Goal: Task Accomplishment & Management: Manage account settings

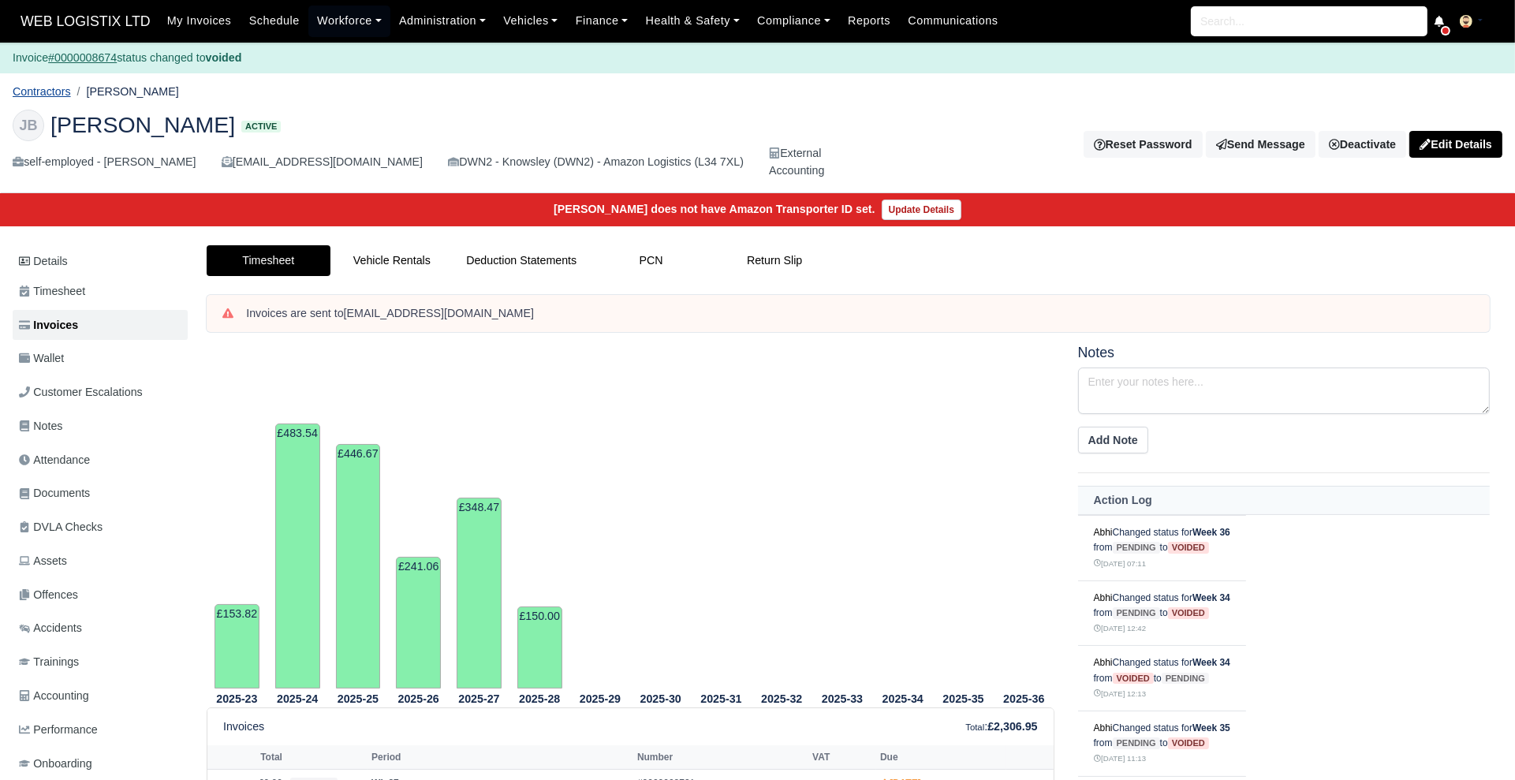
click at [44, 93] on link "Contractors" at bounding box center [42, 91] width 58 height 13
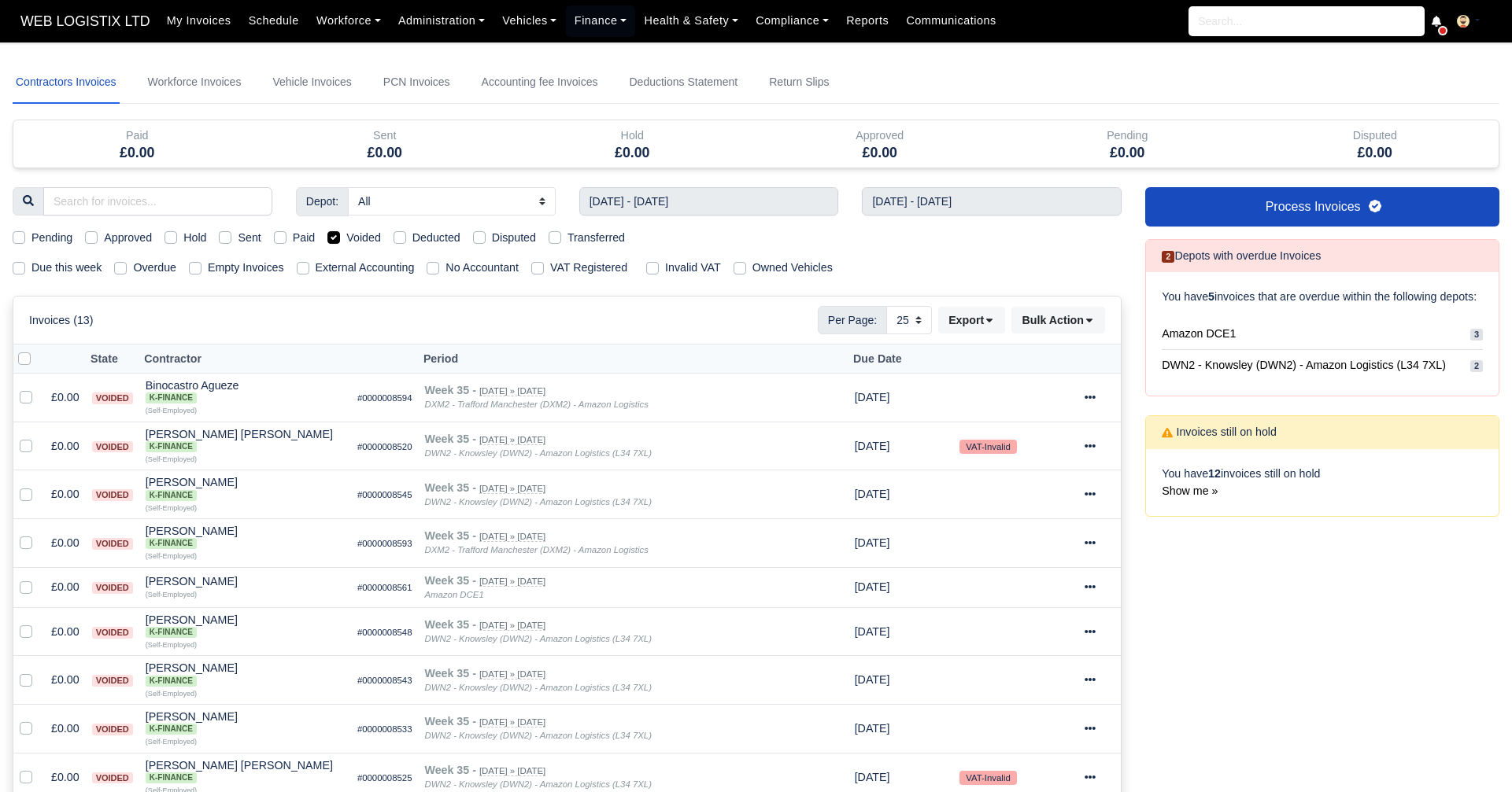
select select "25"
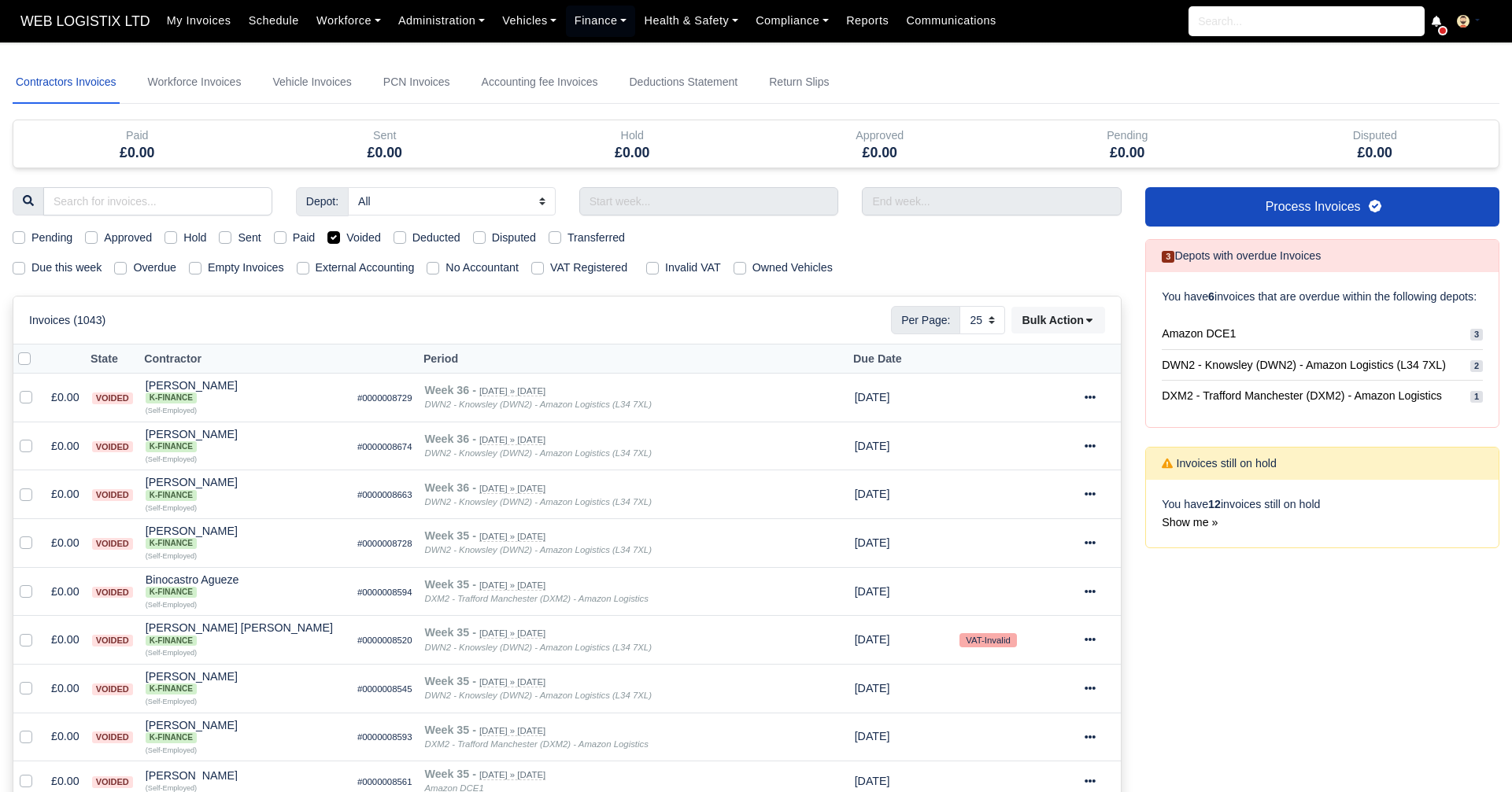
select select "25"
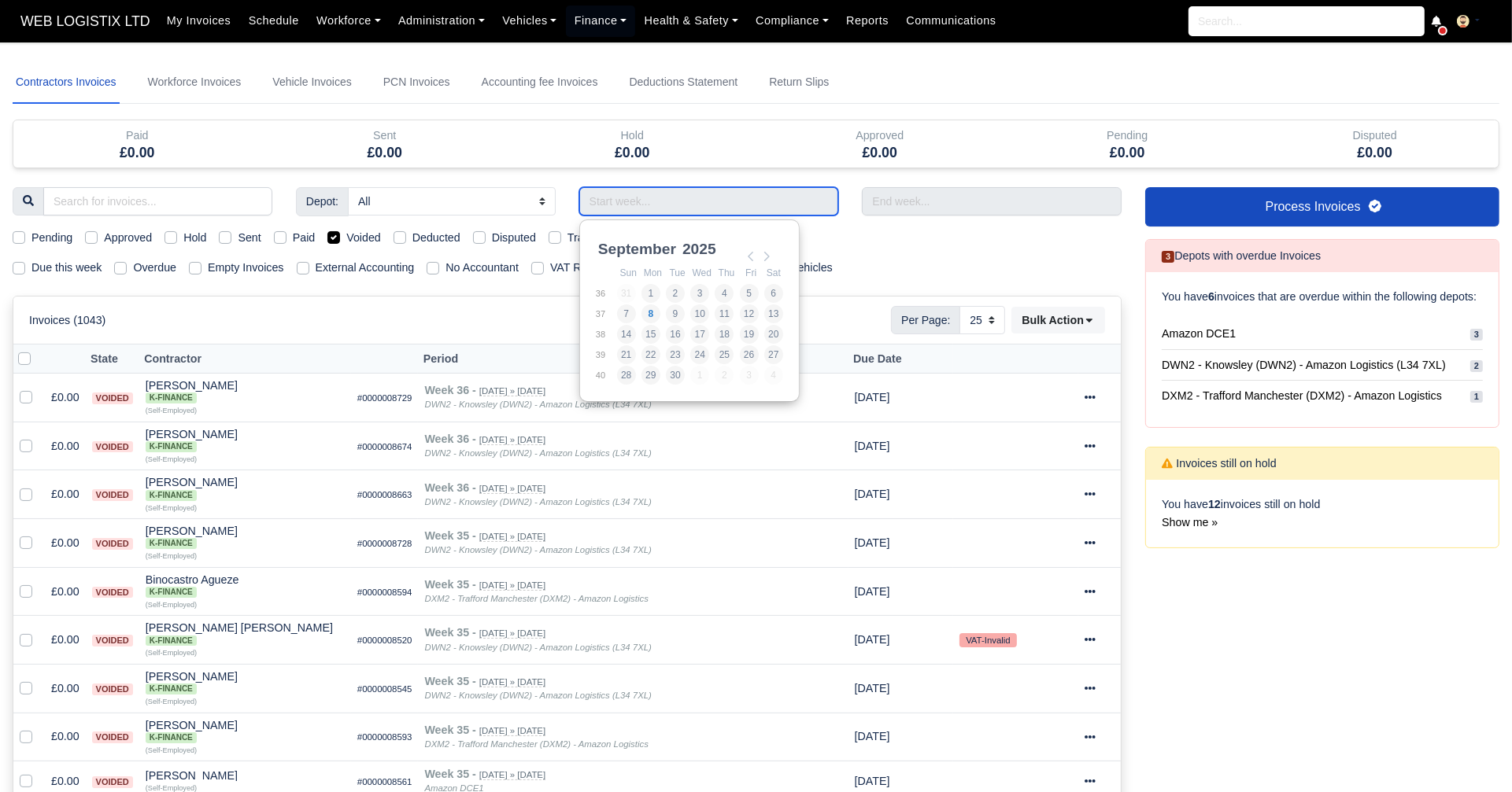
click at [623, 206] on input "Use the arrow keys to pick a date" at bounding box center [710, 201] width 259 height 28
type input "24/08/2025 - 30/08/2025"
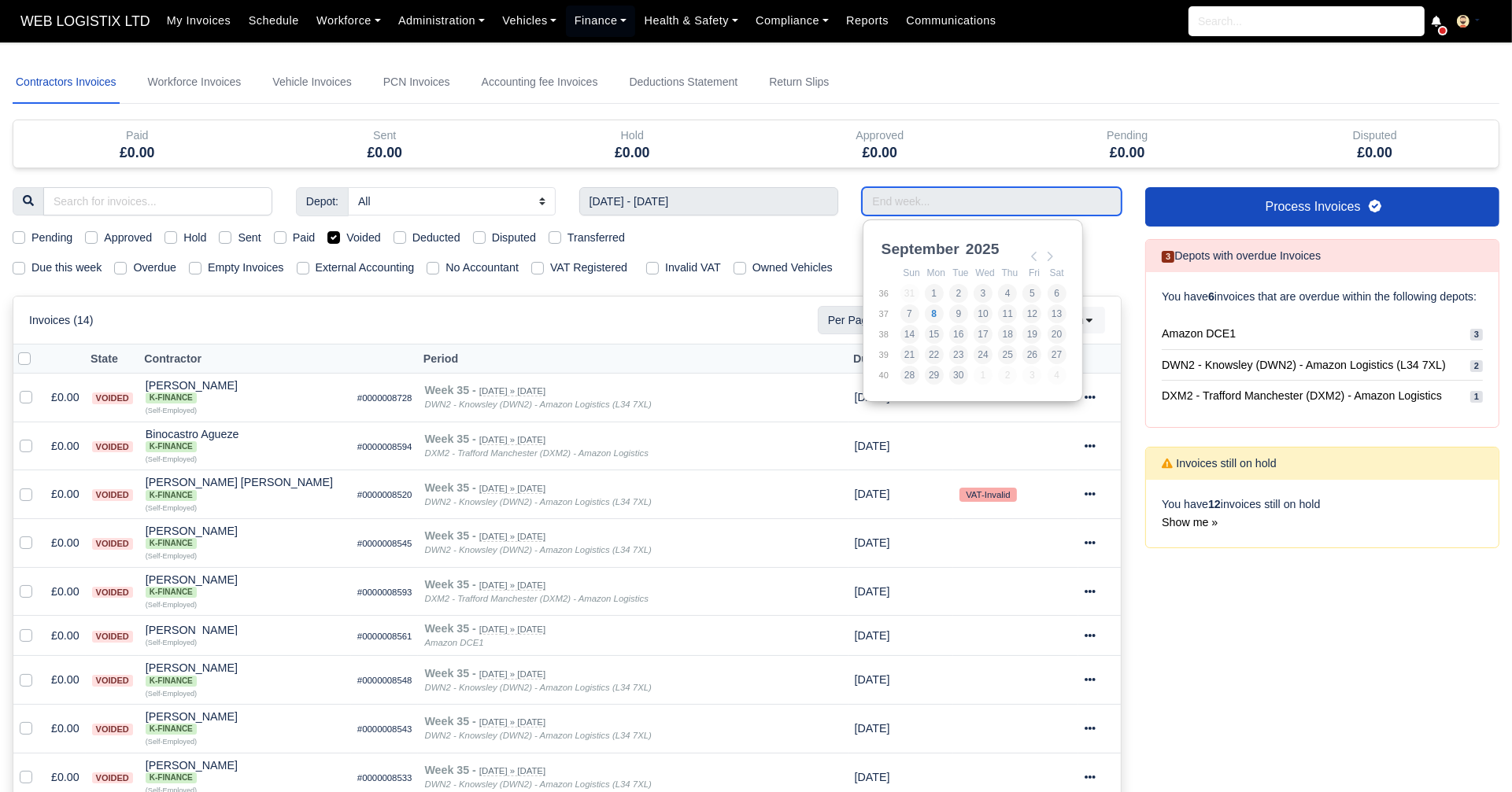
click at [902, 204] on input "Use the arrow keys to pick a date" at bounding box center [992, 201] width 259 height 28
type input "24/08/2025 - 30/08/2025"
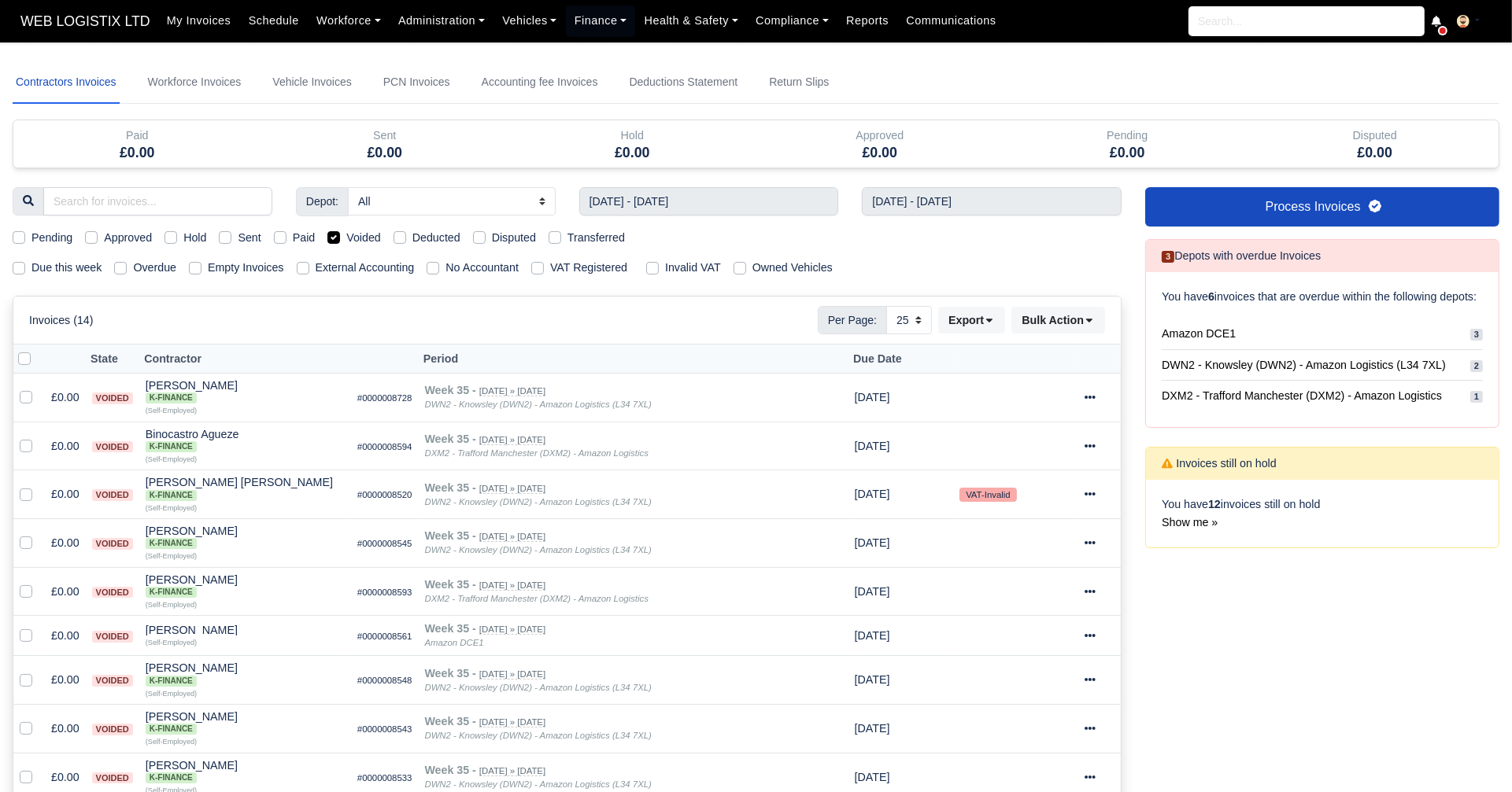
click at [338, 243] on div "Voided" at bounding box center [354, 238] width 54 height 18
click at [346, 239] on label "Voided" at bounding box center [363, 238] width 35 height 18
click at [336, 239] on input "Voided" at bounding box center [333, 235] width 13 height 13
checkbox input "false"
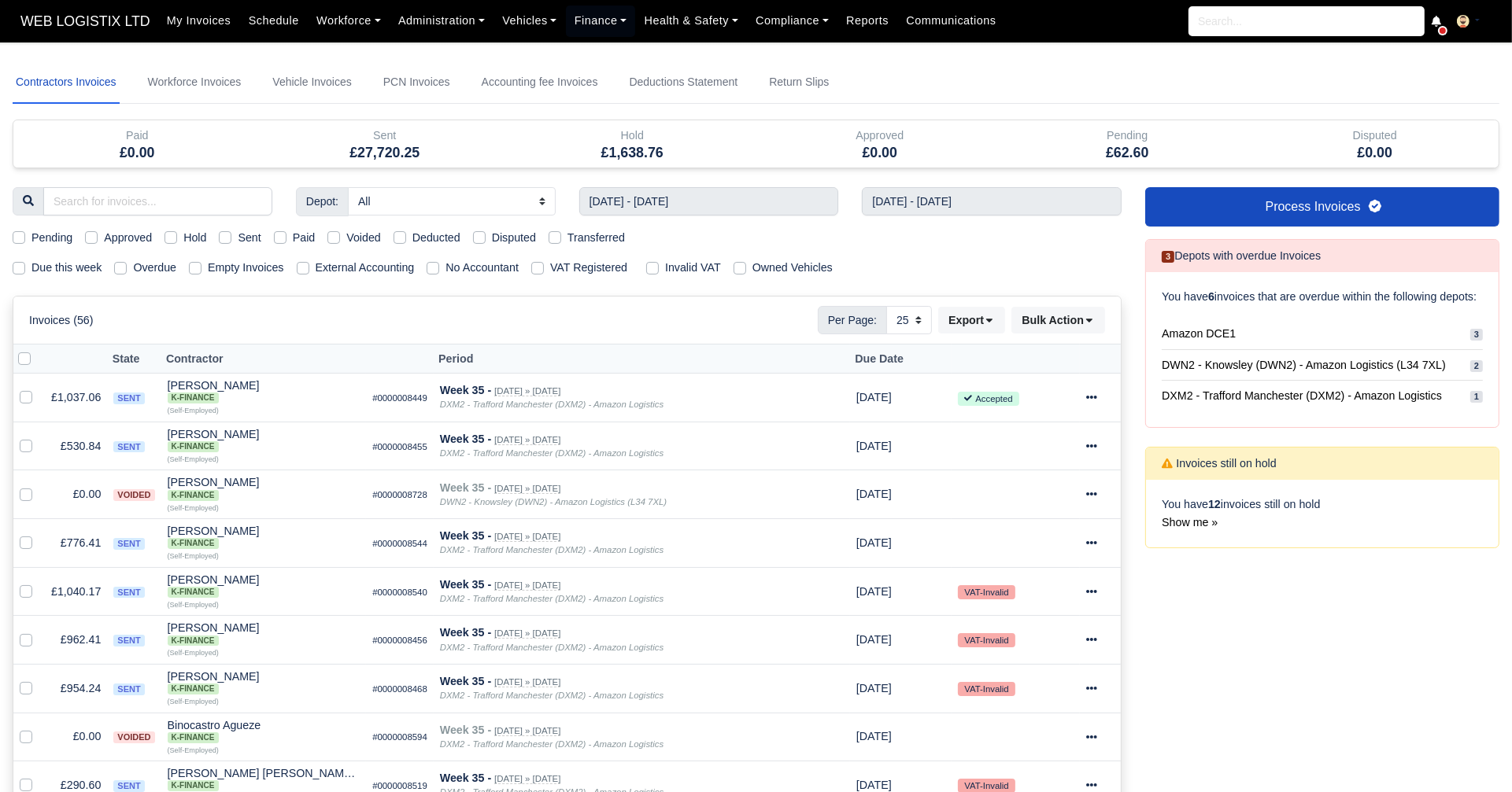
click at [238, 235] on label "Sent" at bounding box center [249, 238] width 23 height 18
click at [224, 235] on input "Sent" at bounding box center [225, 235] width 13 height 13
checkbox input "true"
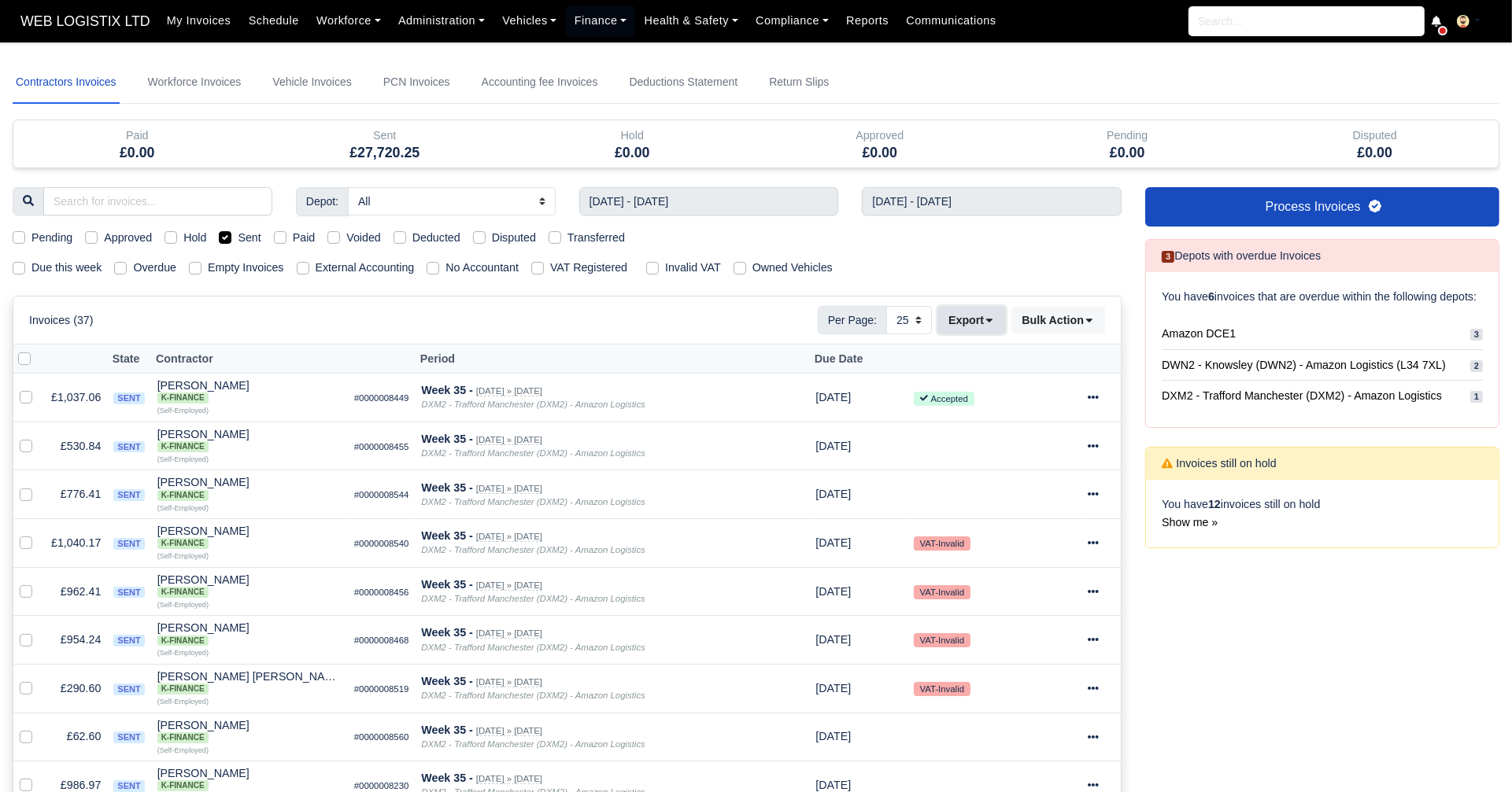
click at [971, 321] on button "Export" at bounding box center [971, 320] width 67 height 27
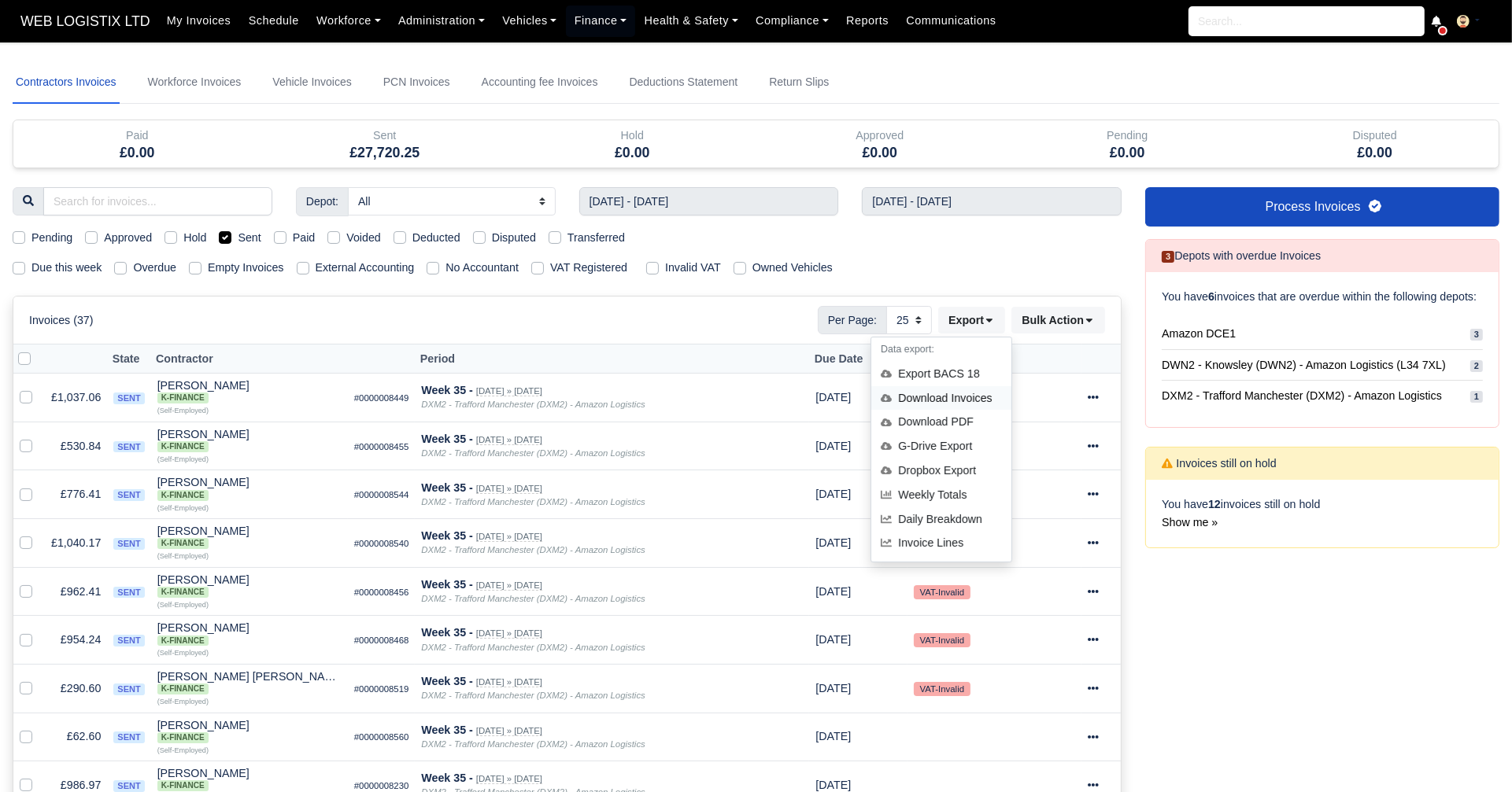
click at [948, 404] on div "Download Invoices" at bounding box center [941, 398] width 140 height 24
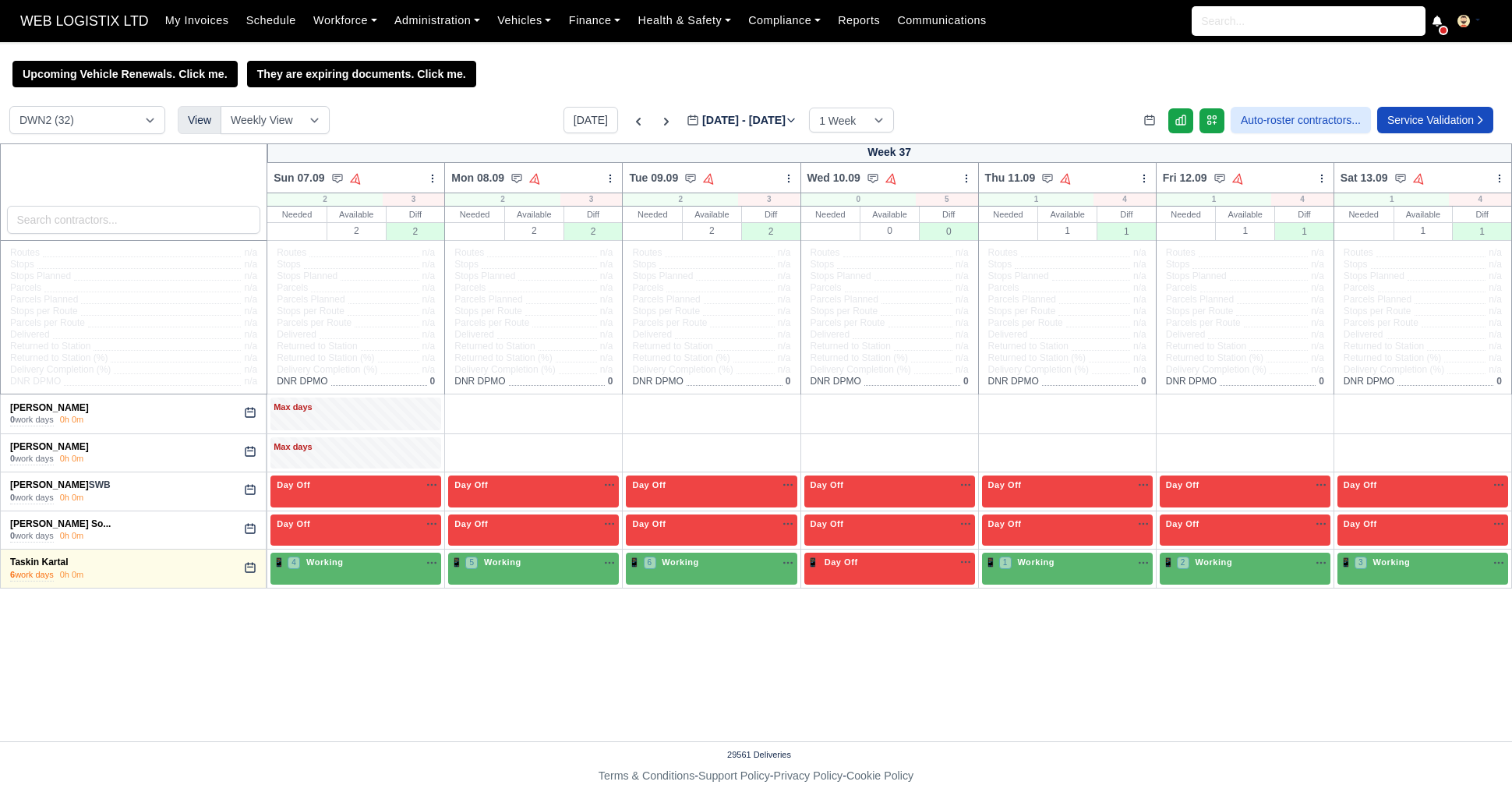
select select "3"
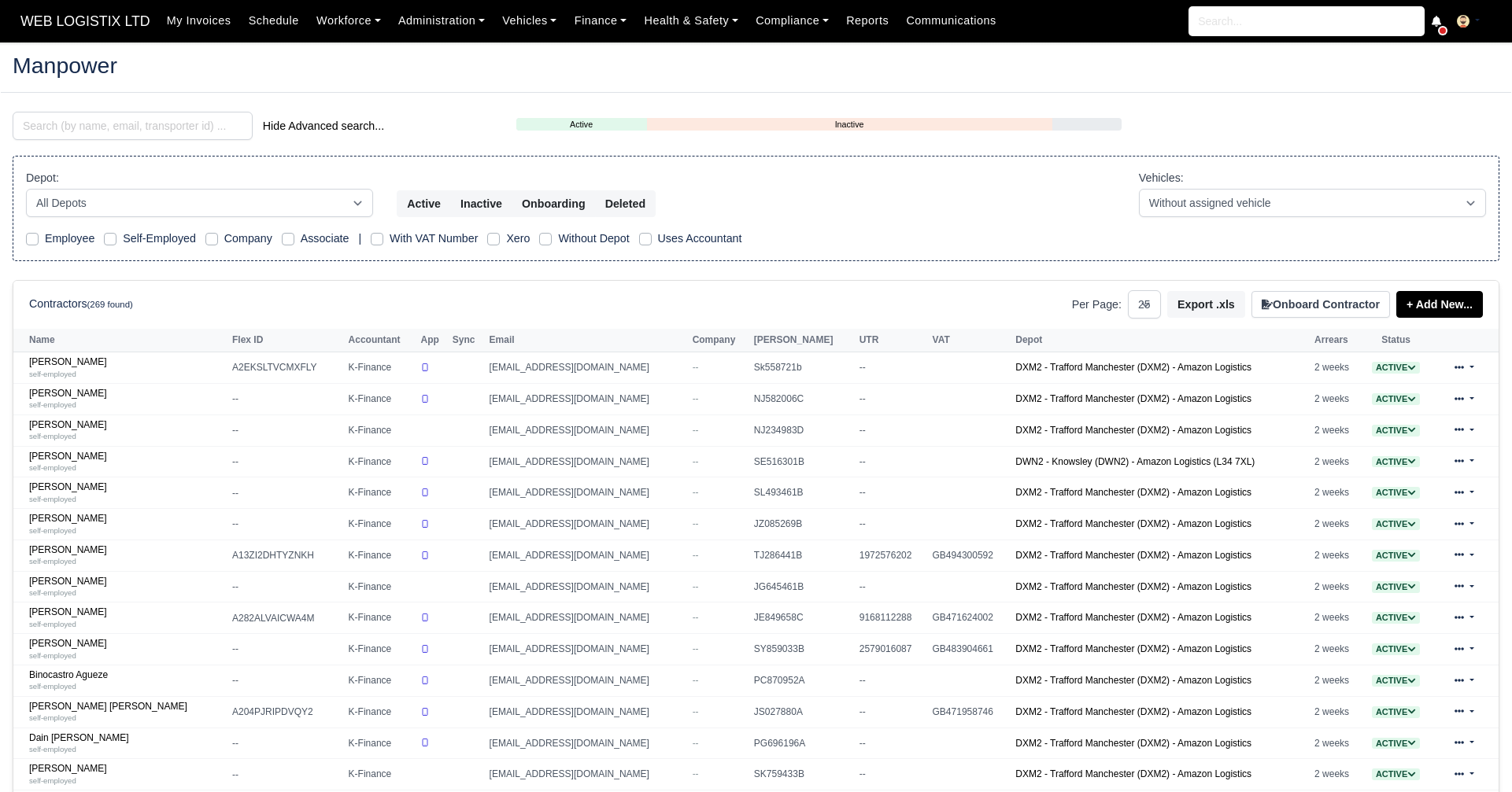
select select "25"
click at [197, 126] on input "search" at bounding box center [133, 126] width 241 height 28
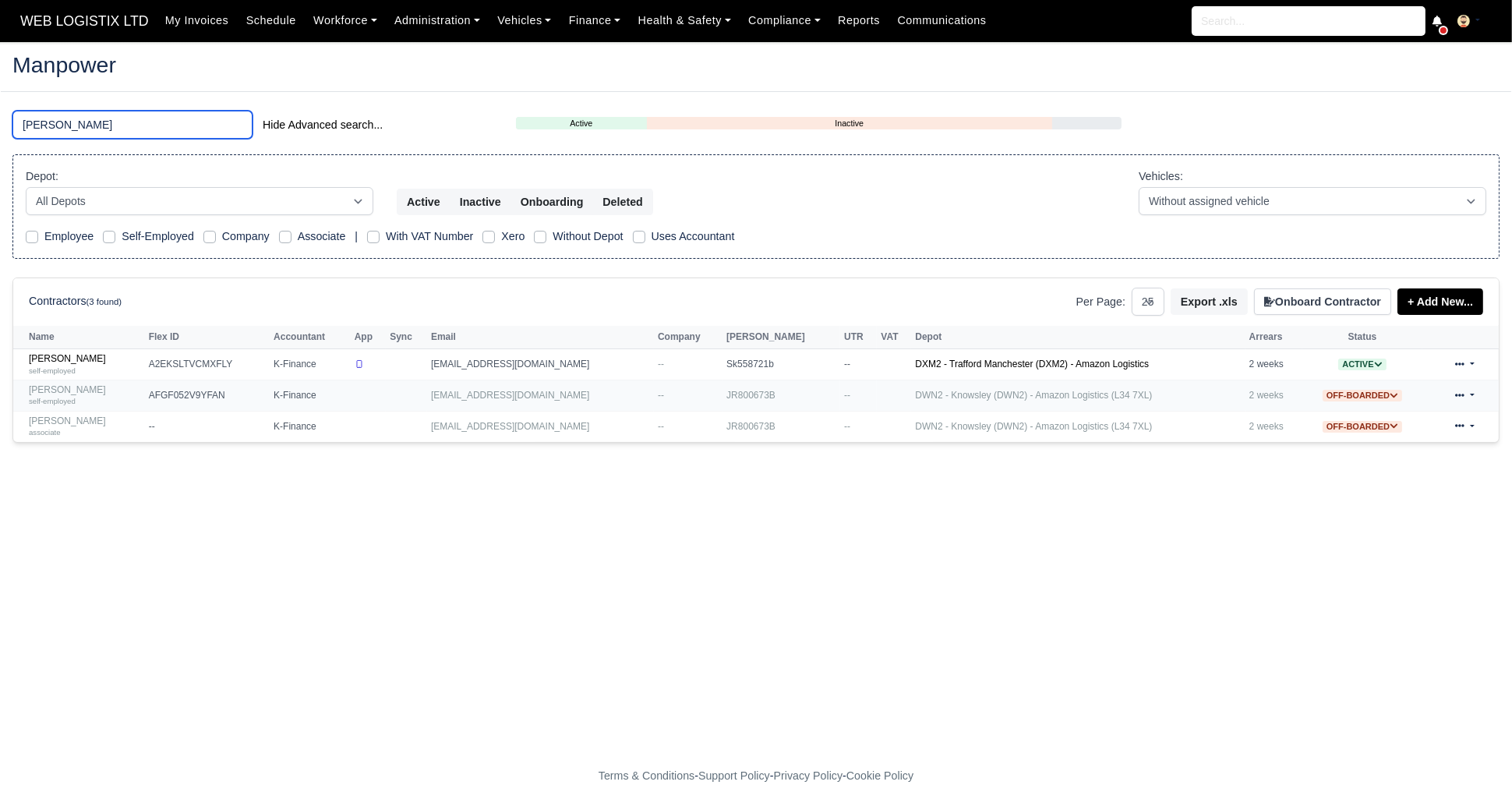
type input "dean"
click at [64, 392] on link "Dean Shoreman self-employed" at bounding box center [85, 395] width 113 height 23
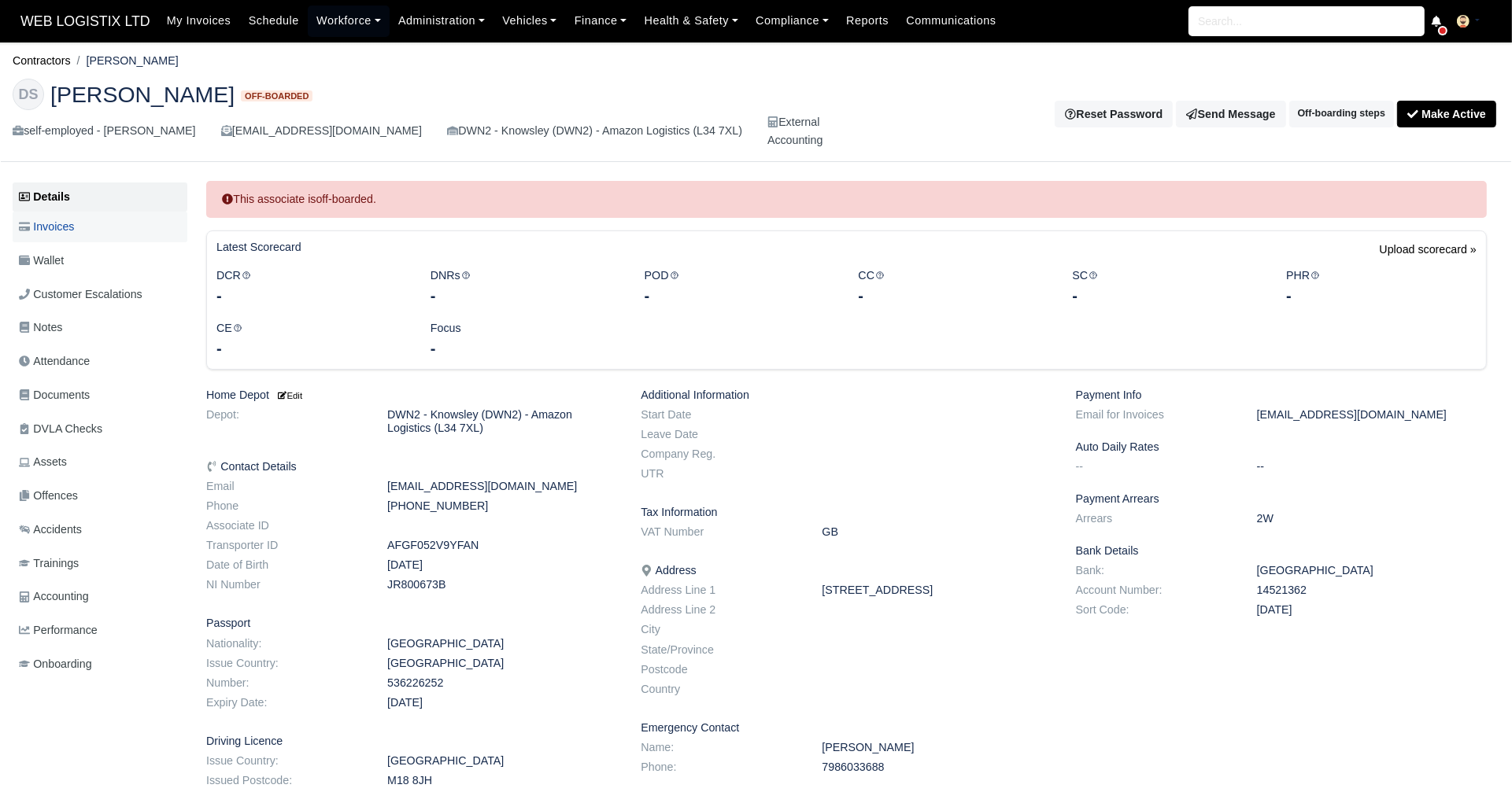
click at [63, 232] on span "Invoices" at bounding box center [46, 227] width 55 height 18
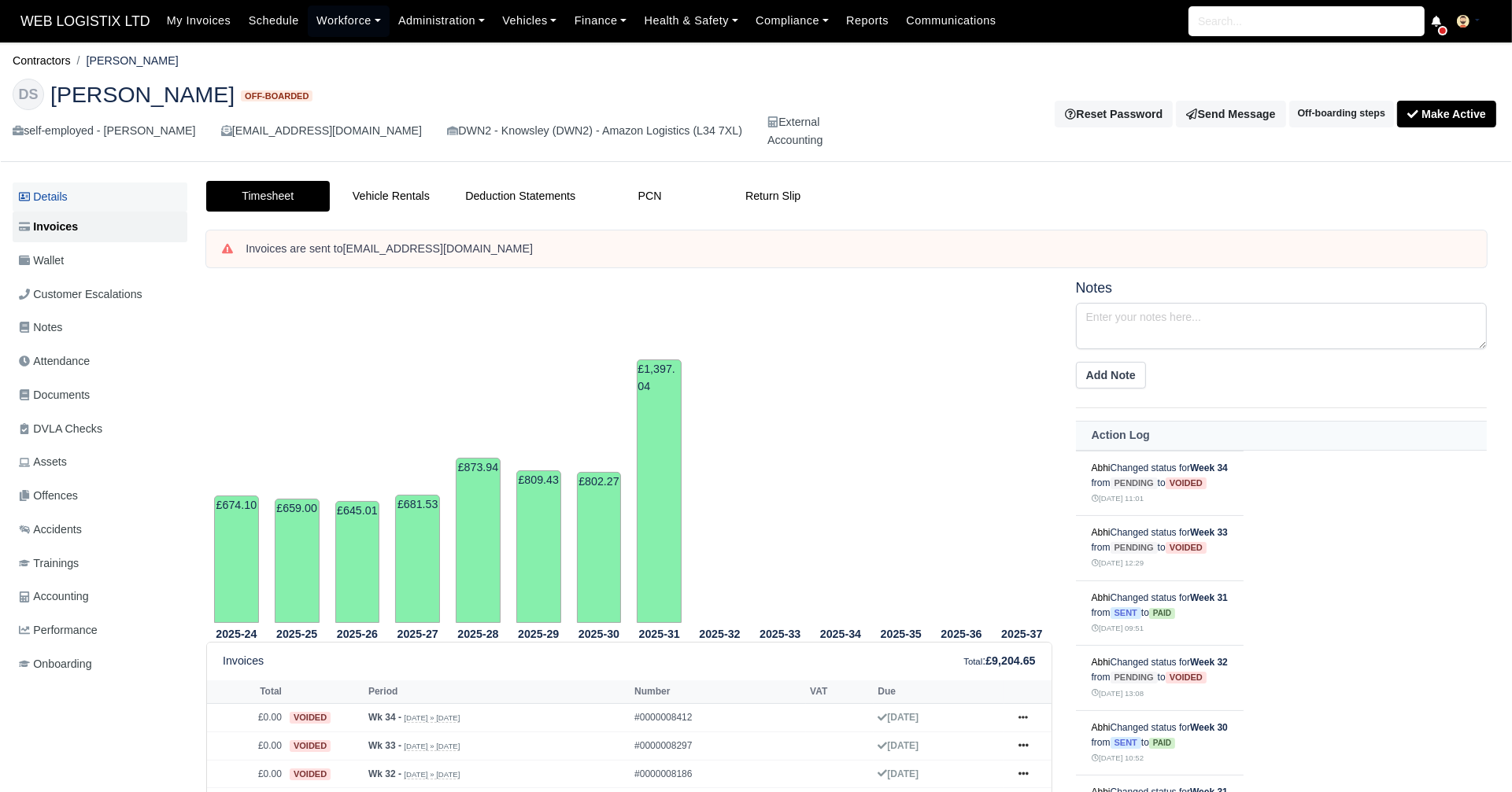
click at [54, 208] on link "Details" at bounding box center [100, 197] width 175 height 29
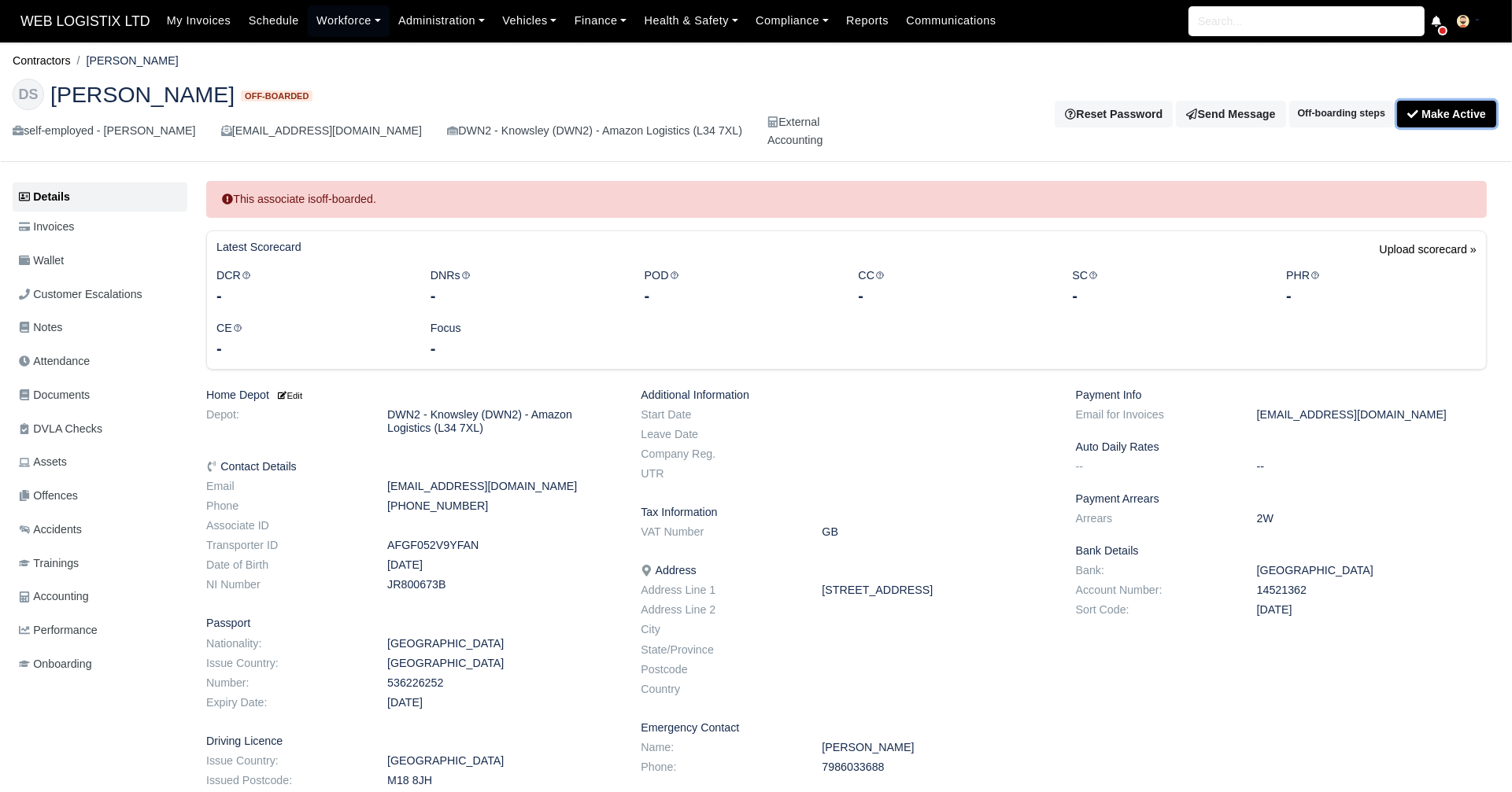
click at [1432, 121] on button "Make Active" at bounding box center [1446, 114] width 99 height 27
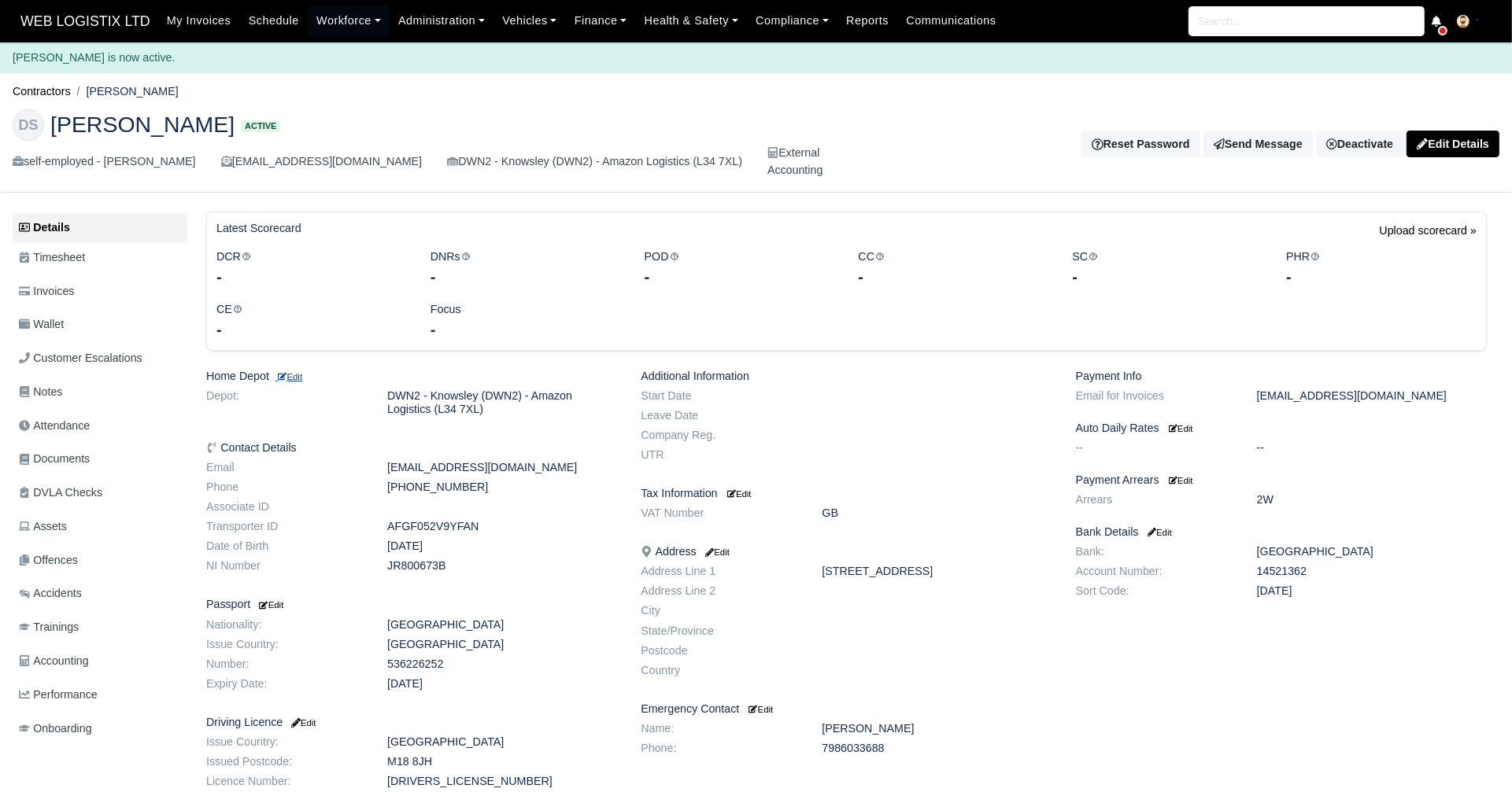
click at [297, 377] on small "Edit" at bounding box center [288, 376] width 27 height 9
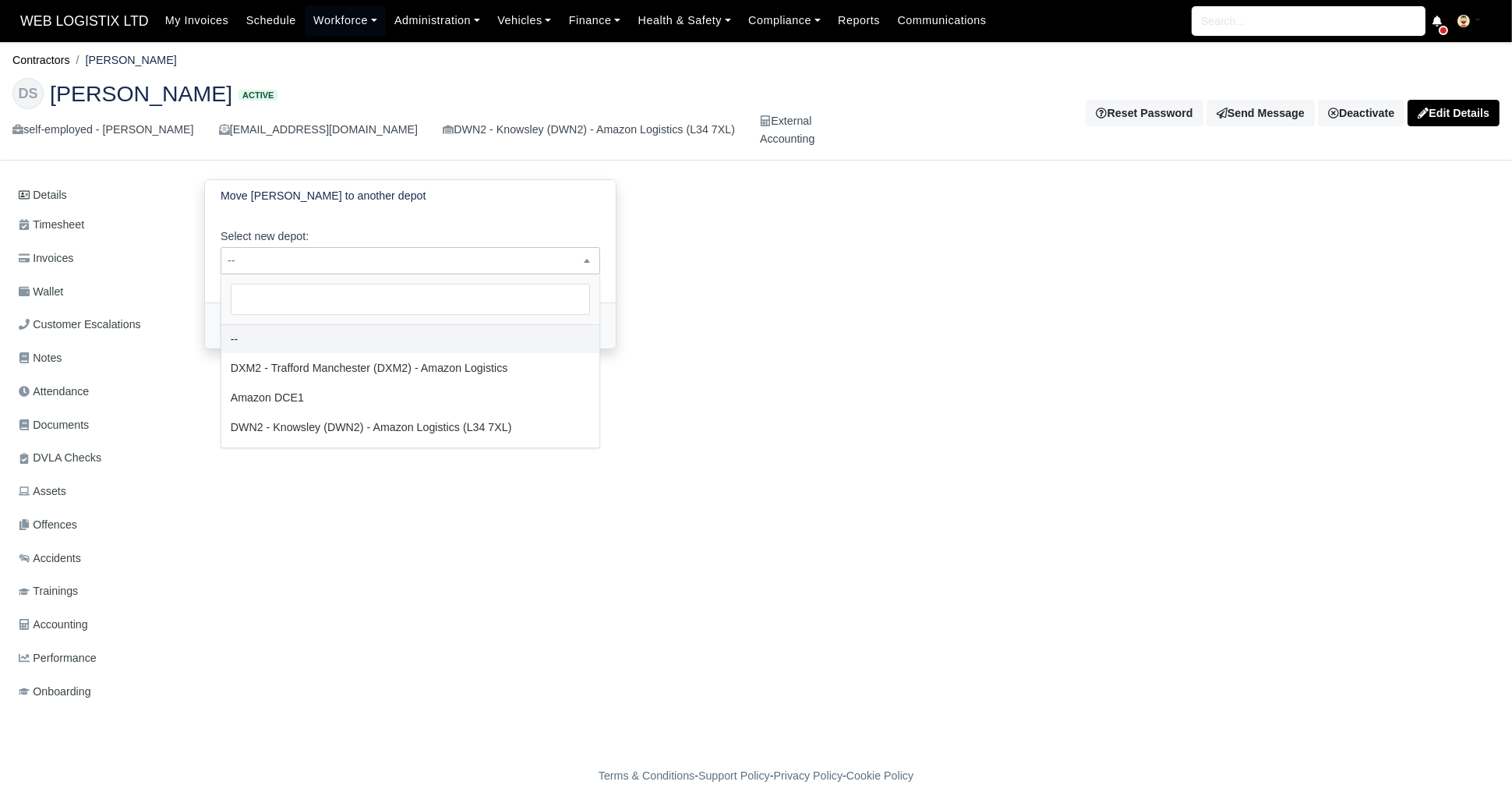
click at [517, 257] on span "--" at bounding box center [410, 261] width 378 height 20
select select "1"
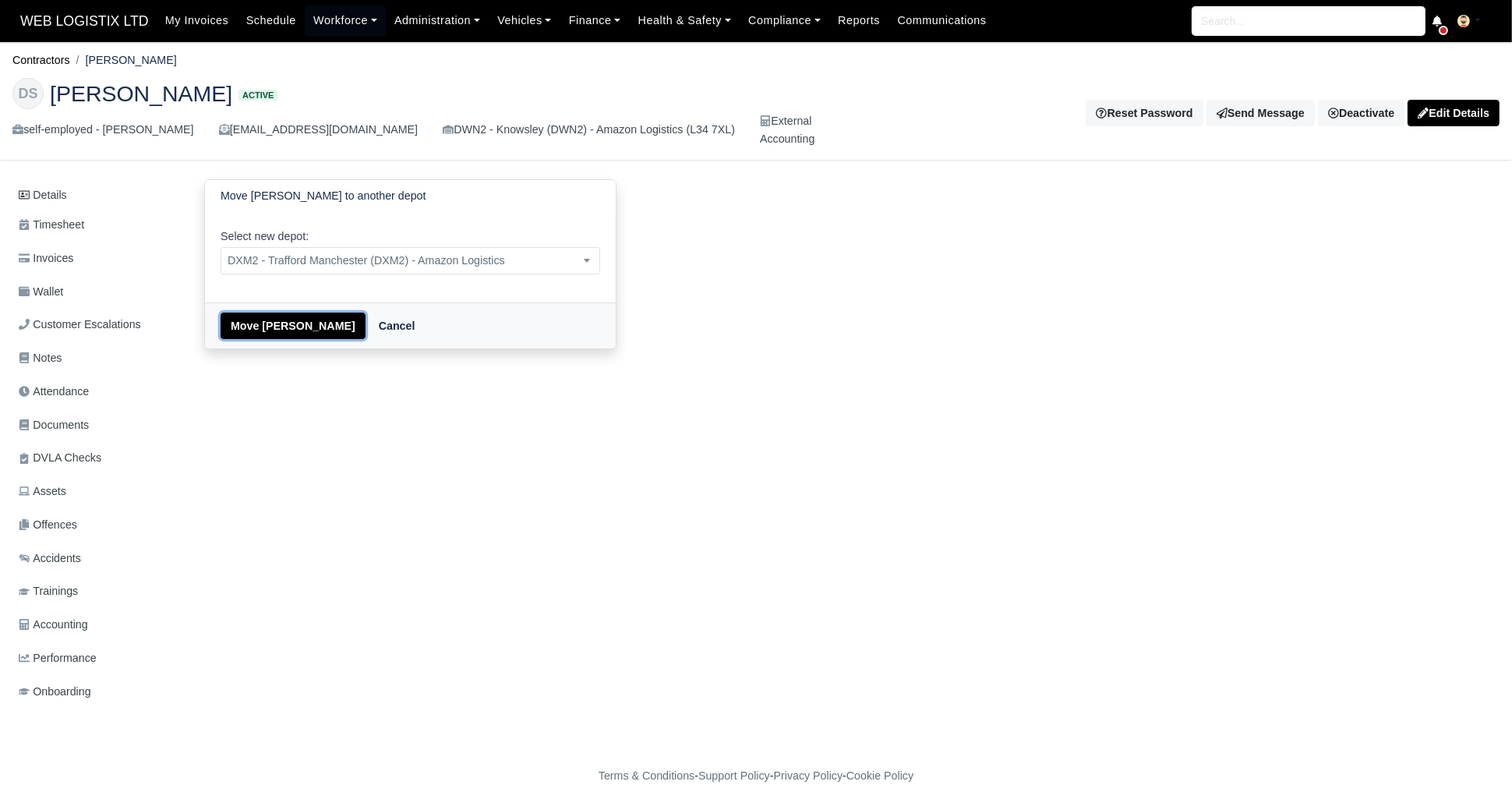
click at [245, 319] on button "Move Dean Shoreman" at bounding box center [293, 325] width 145 height 27
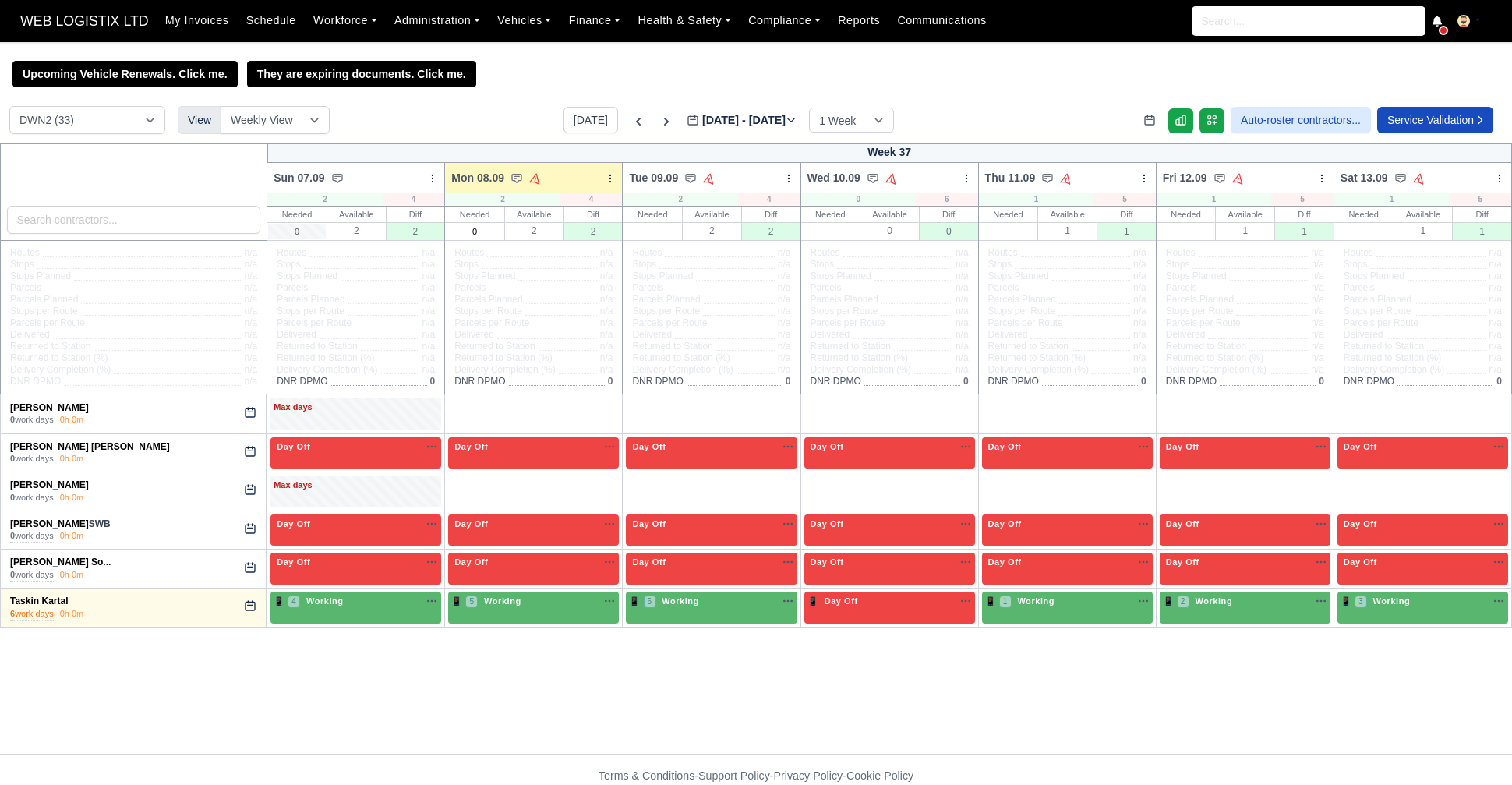
select select "3"
click at [630, 116] on icon at bounding box center [638, 122] width 16 height 16
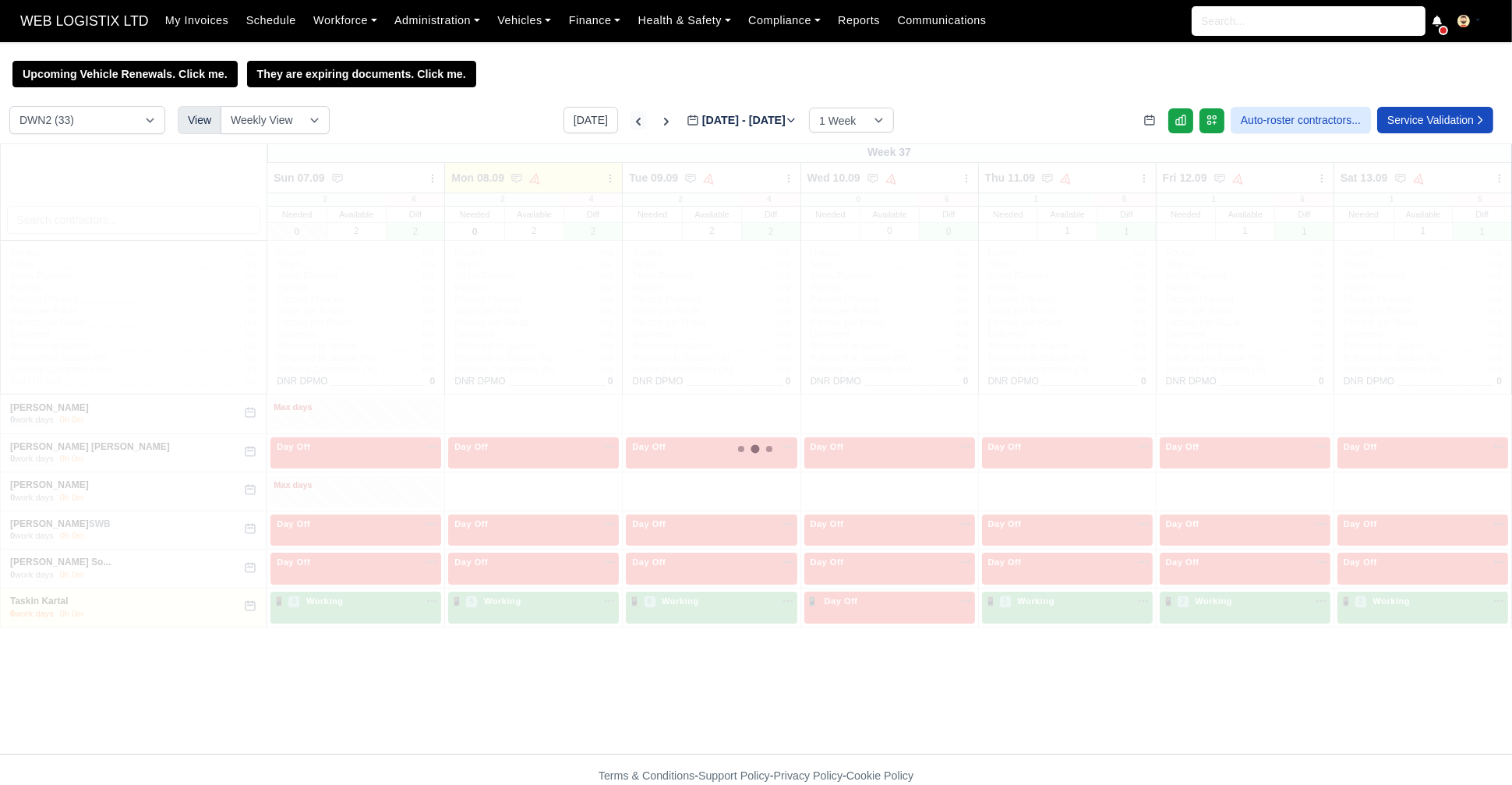
type input "[DATE]"
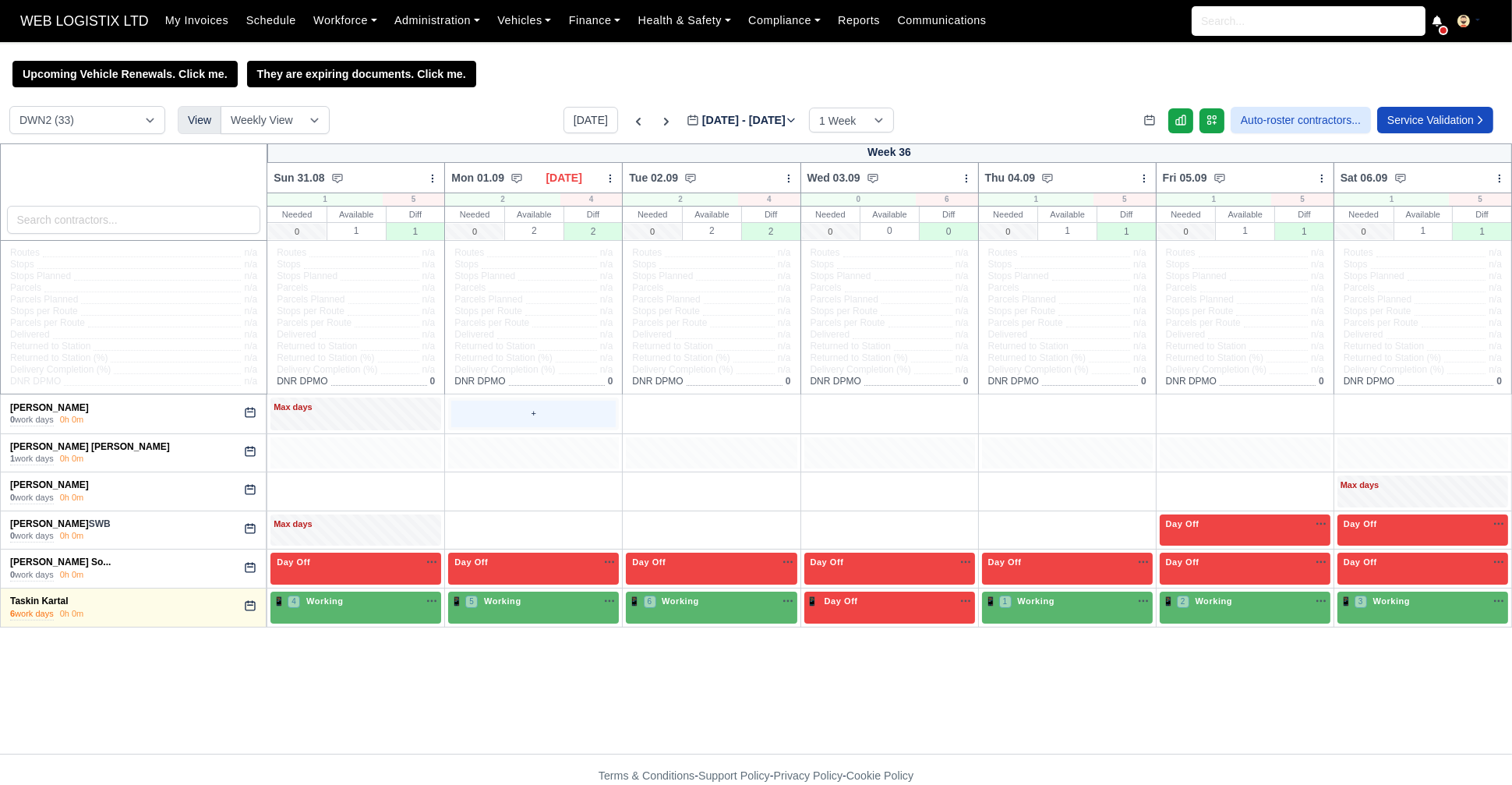
click at [575, 412] on div "+" at bounding box center [534, 413] width 164 height 26
select select "Unasigned"
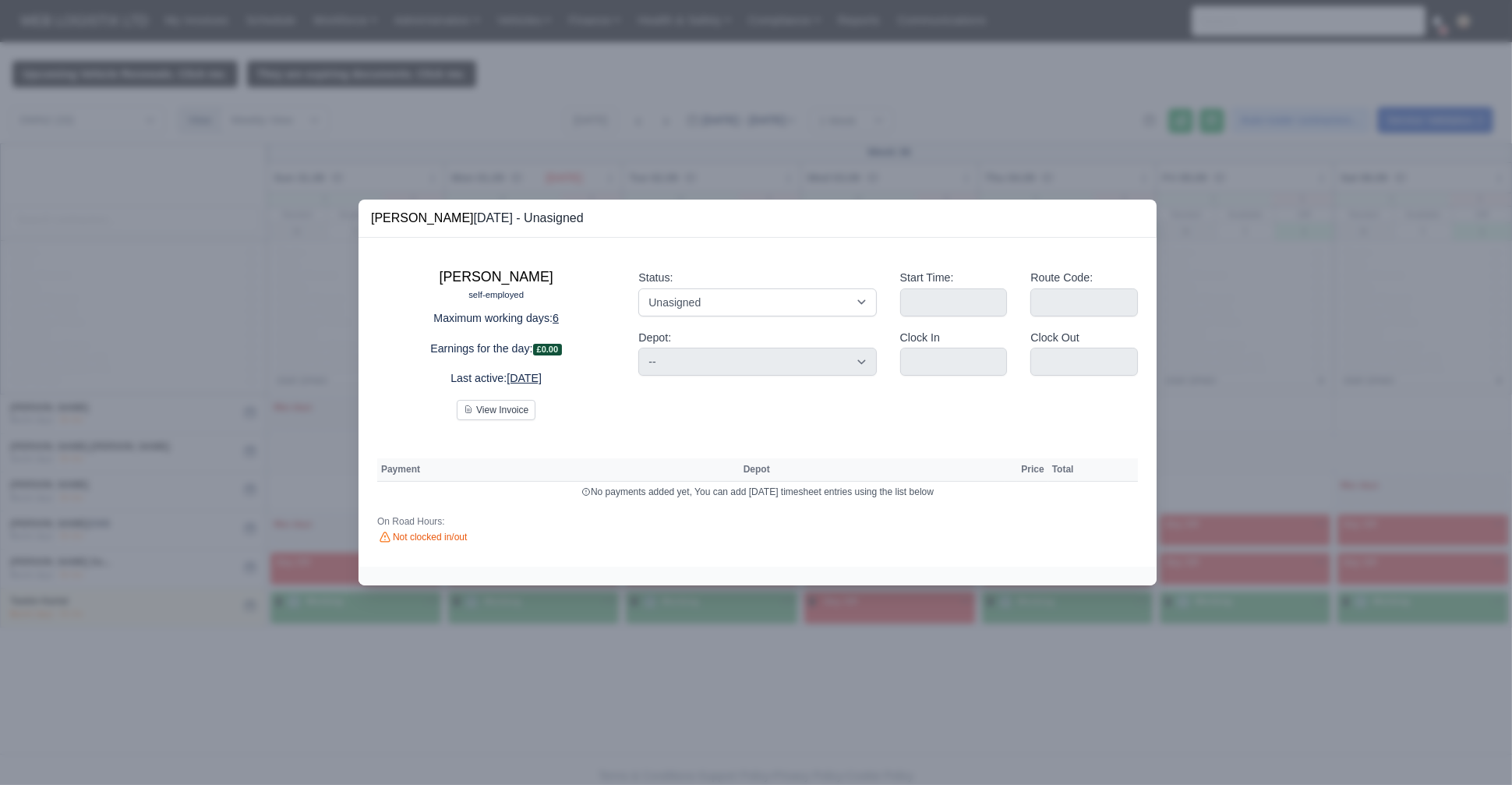
click at [1269, 157] on div at bounding box center [756, 392] width 1512 height 785
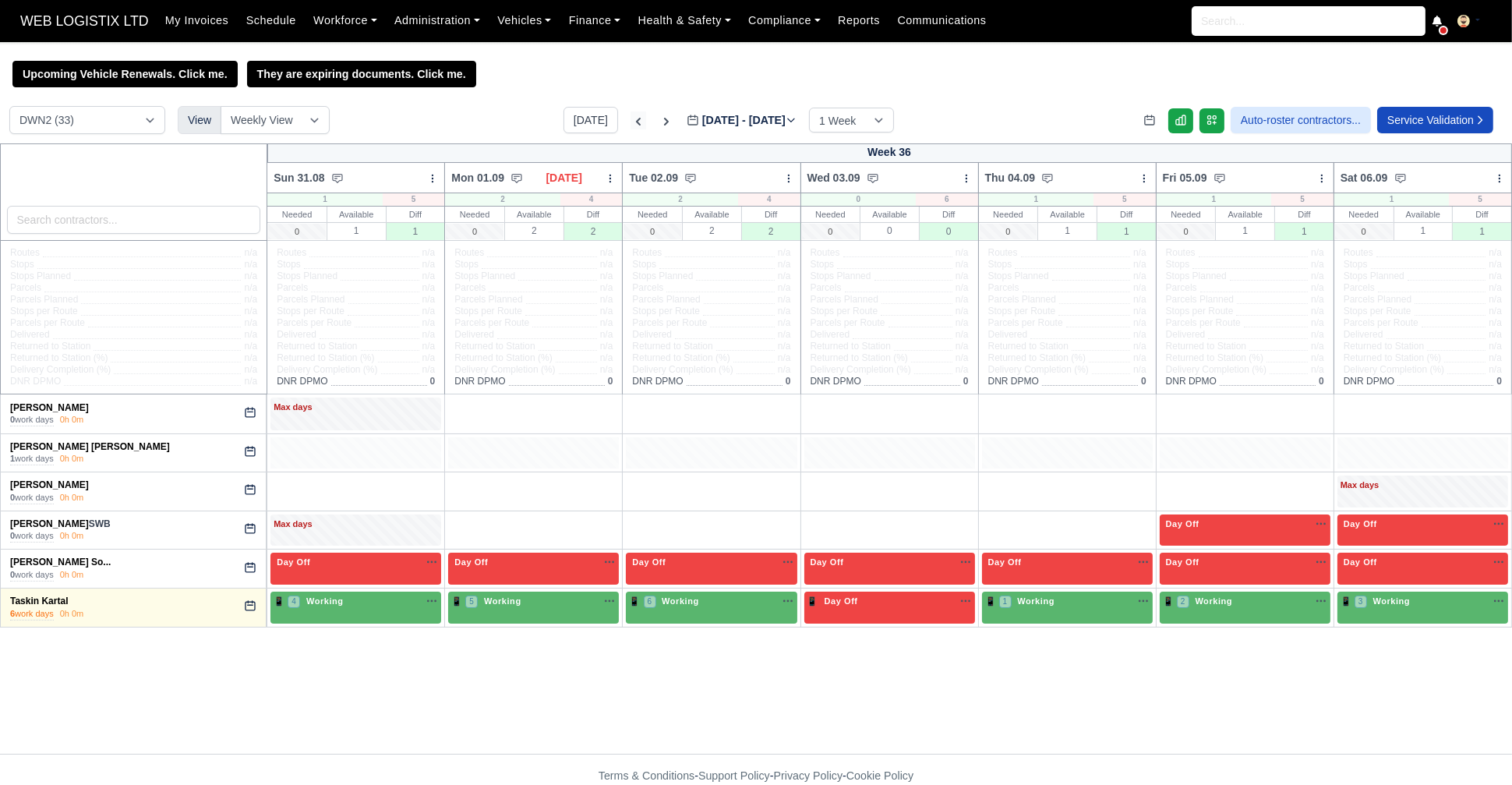
click at [630, 125] on icon at bounding box center [638, 122] width 16 height 16
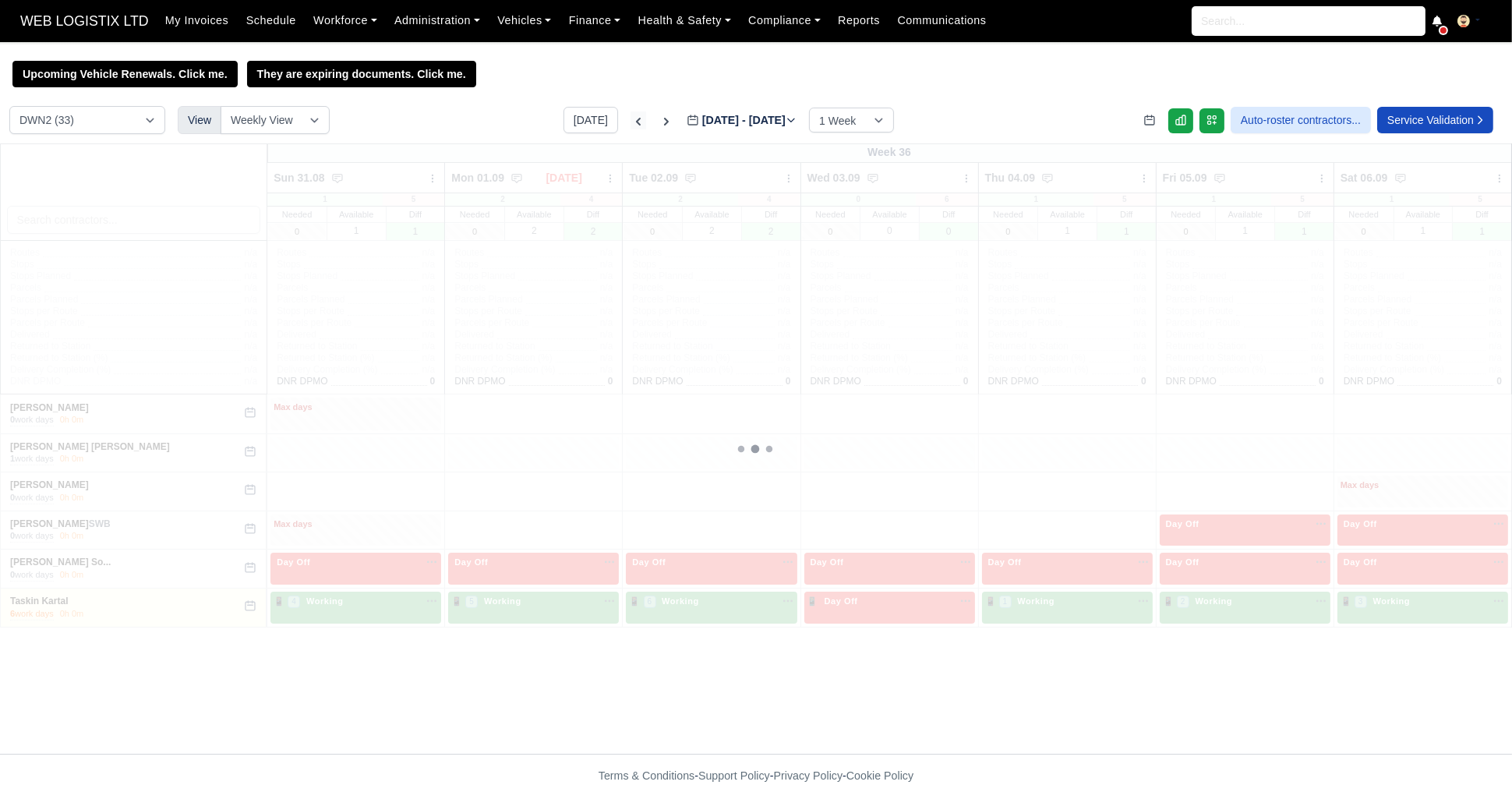
type input "2025-08-30"
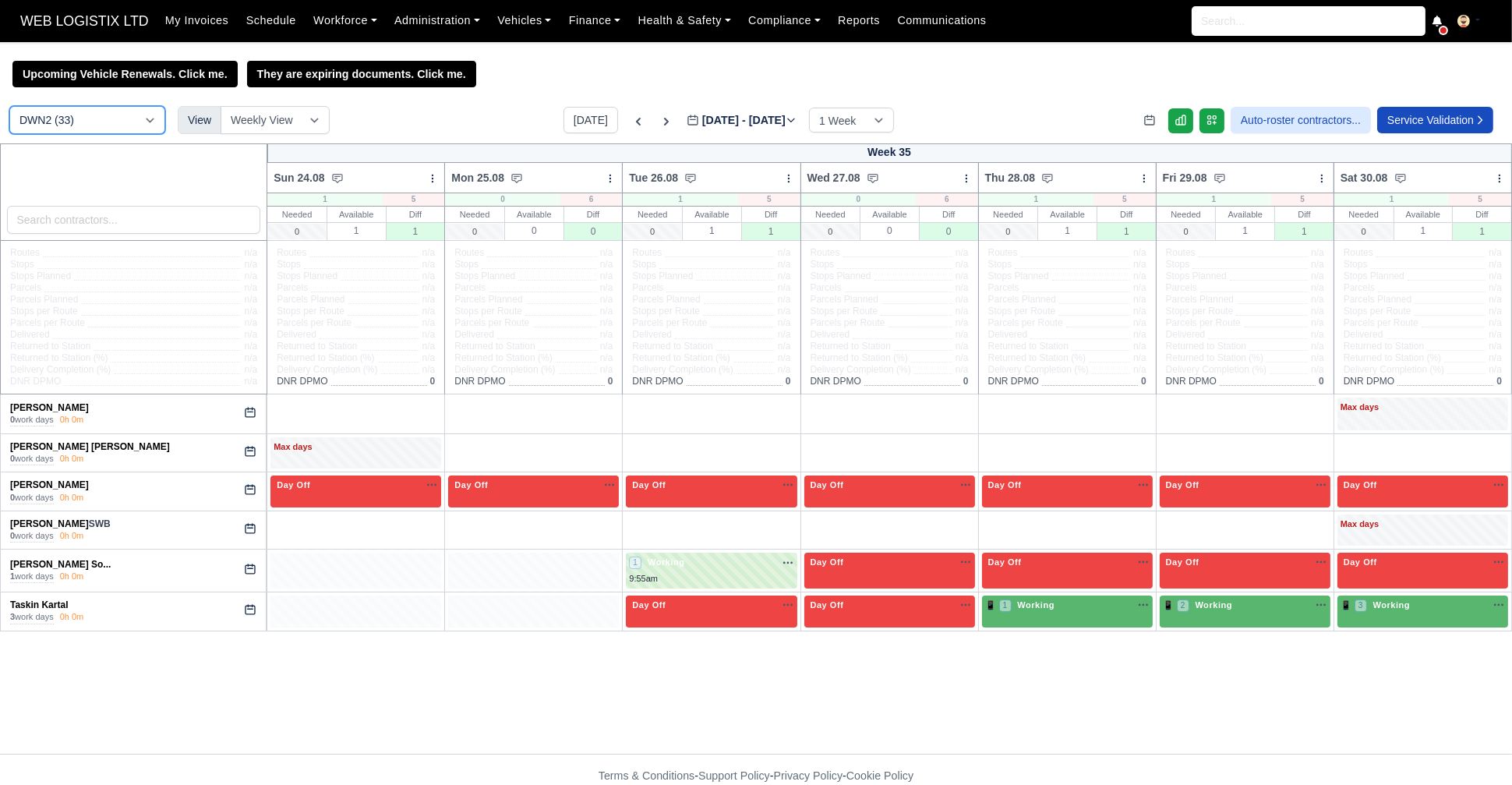
click at [149, 119] on select "DCE1 (1) DWN2 (33) DXM2 (54)" at bounding box center [87, 120] width 156 height 28
select select "1"
click at [9, 108] on select "DCE1 (1) DWN2 (33) DXM2 (54)" at bounding box center [87, 120] width 156 height 28
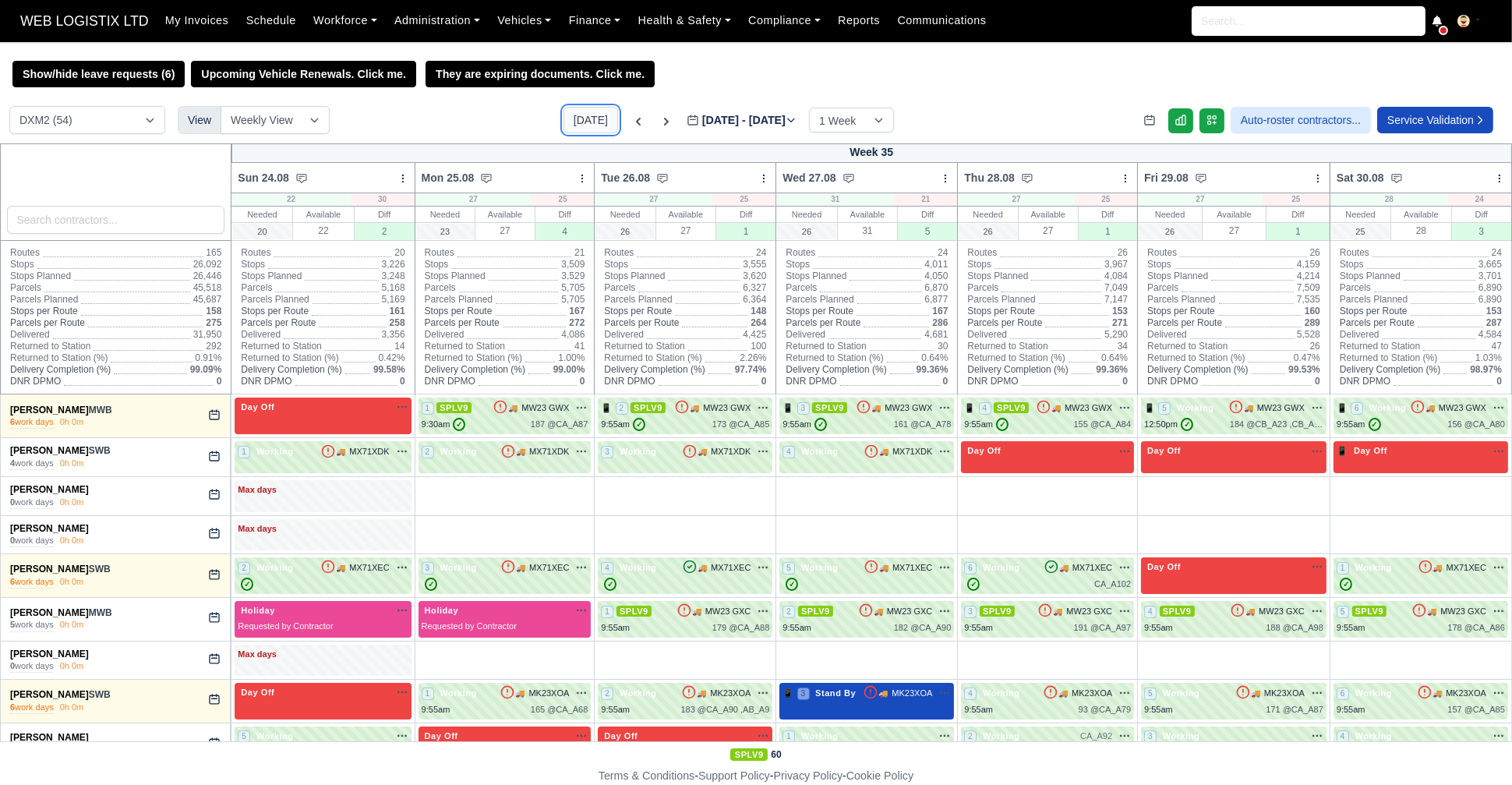
click at [563, 124] on button "Today" at bounding box center [590, 120] width 54 height 27
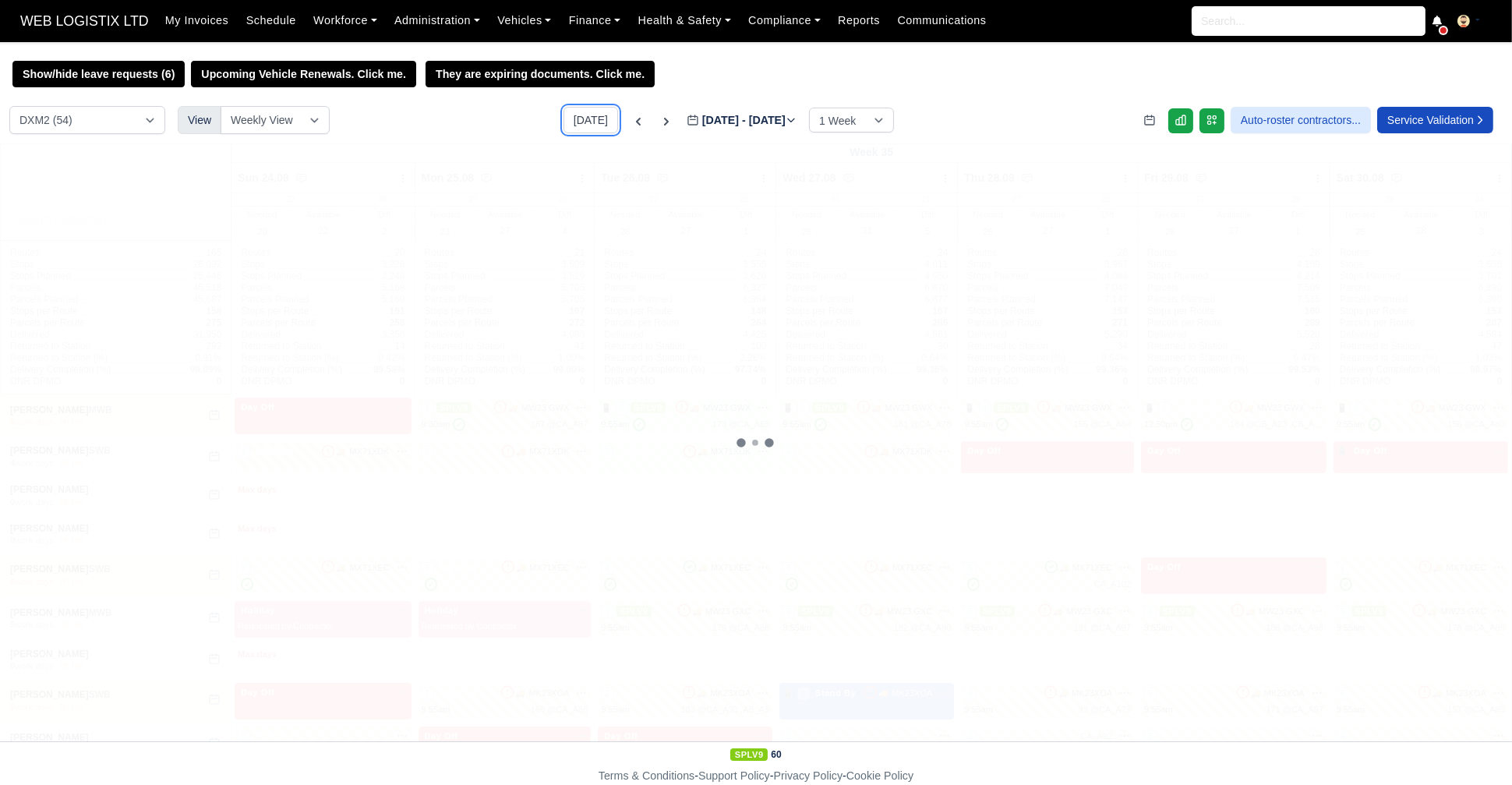
type input "2025-09-08"
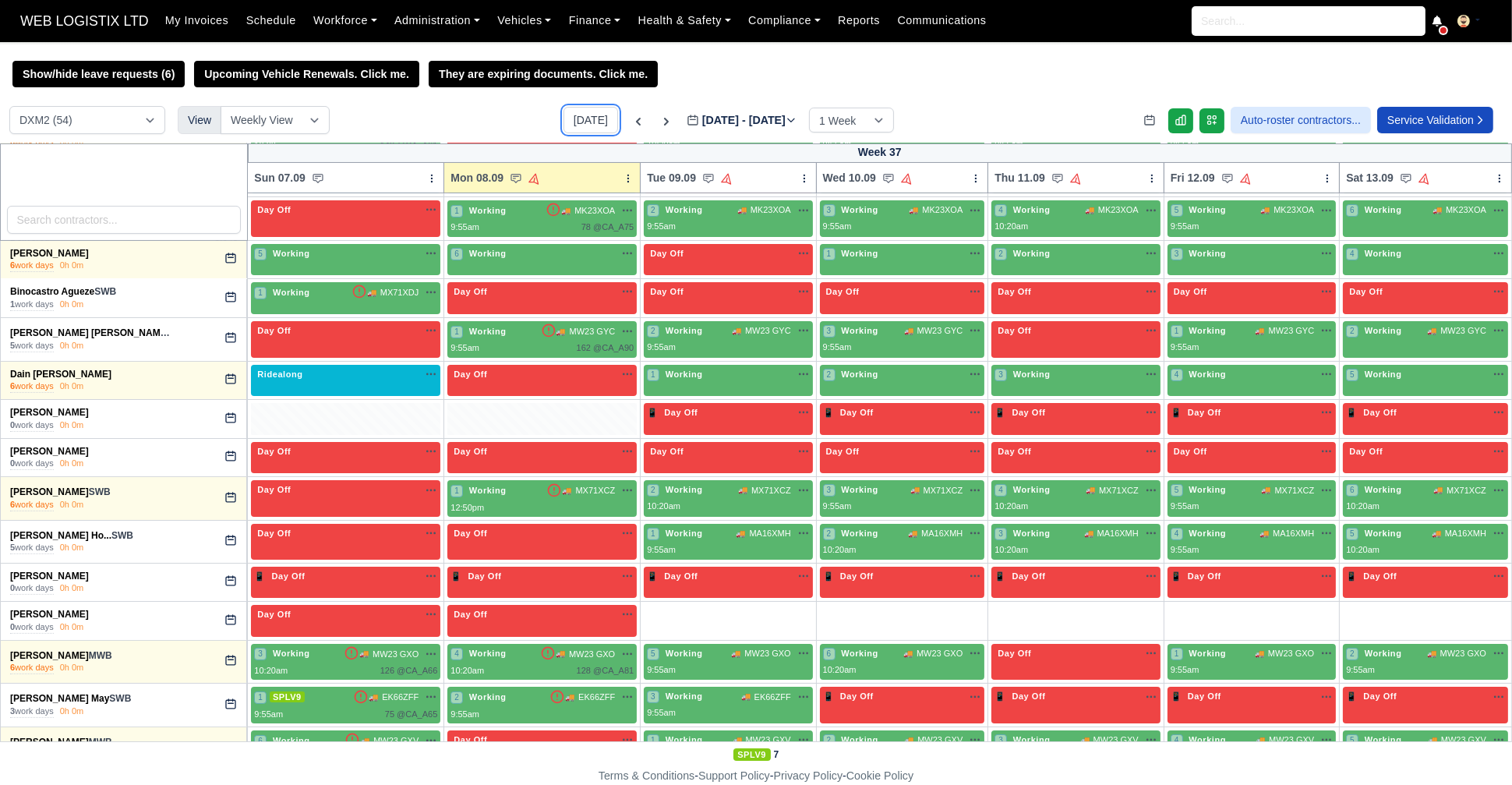
scroll to position [485, 0]
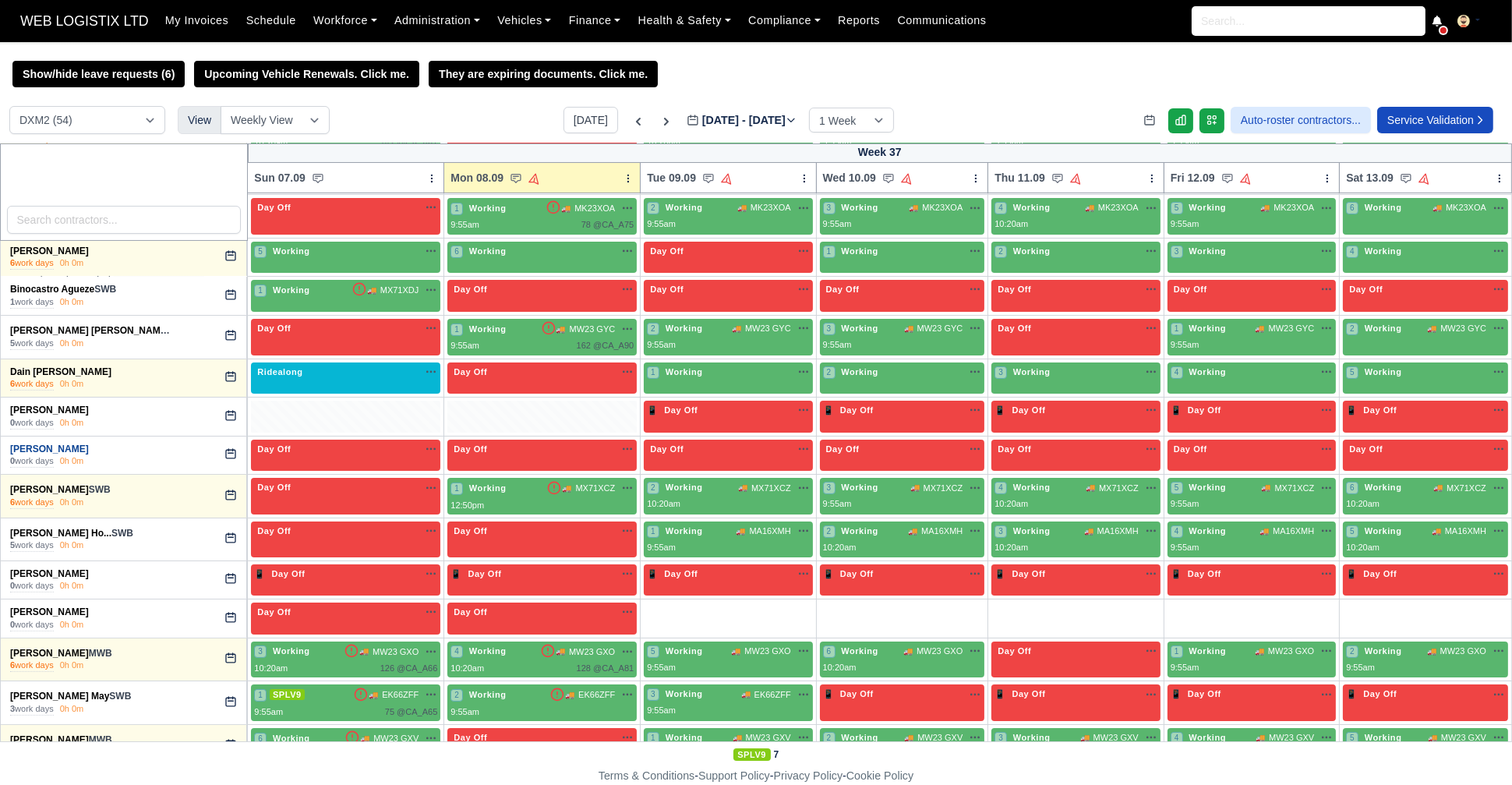
click at [46, 448] on link "Dennis Rauhut" at bounding box center [49, 449] width 79 height 11
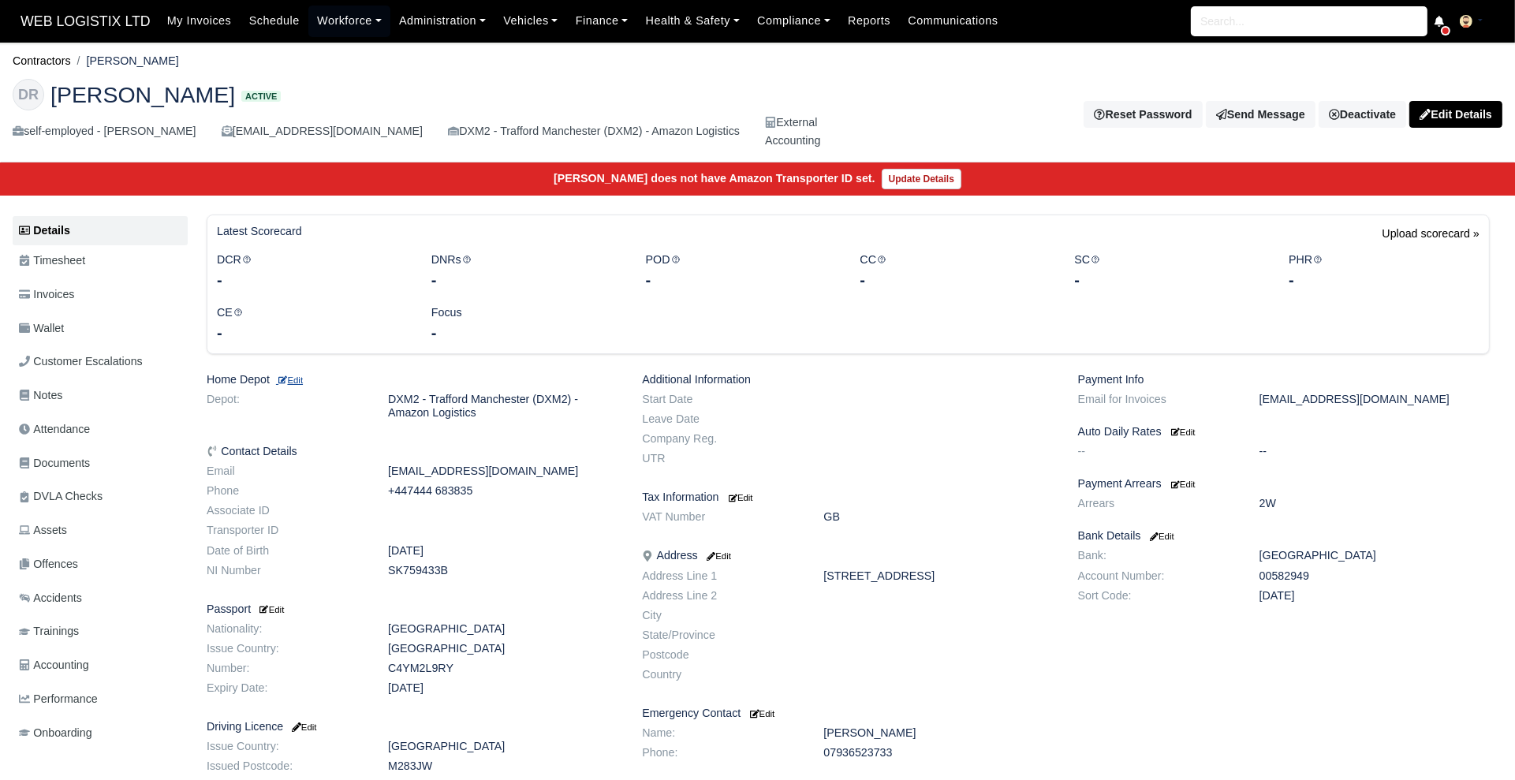
click at [292, 380] on small "Edit" at bounding box center [289, 379] width 27 height 9
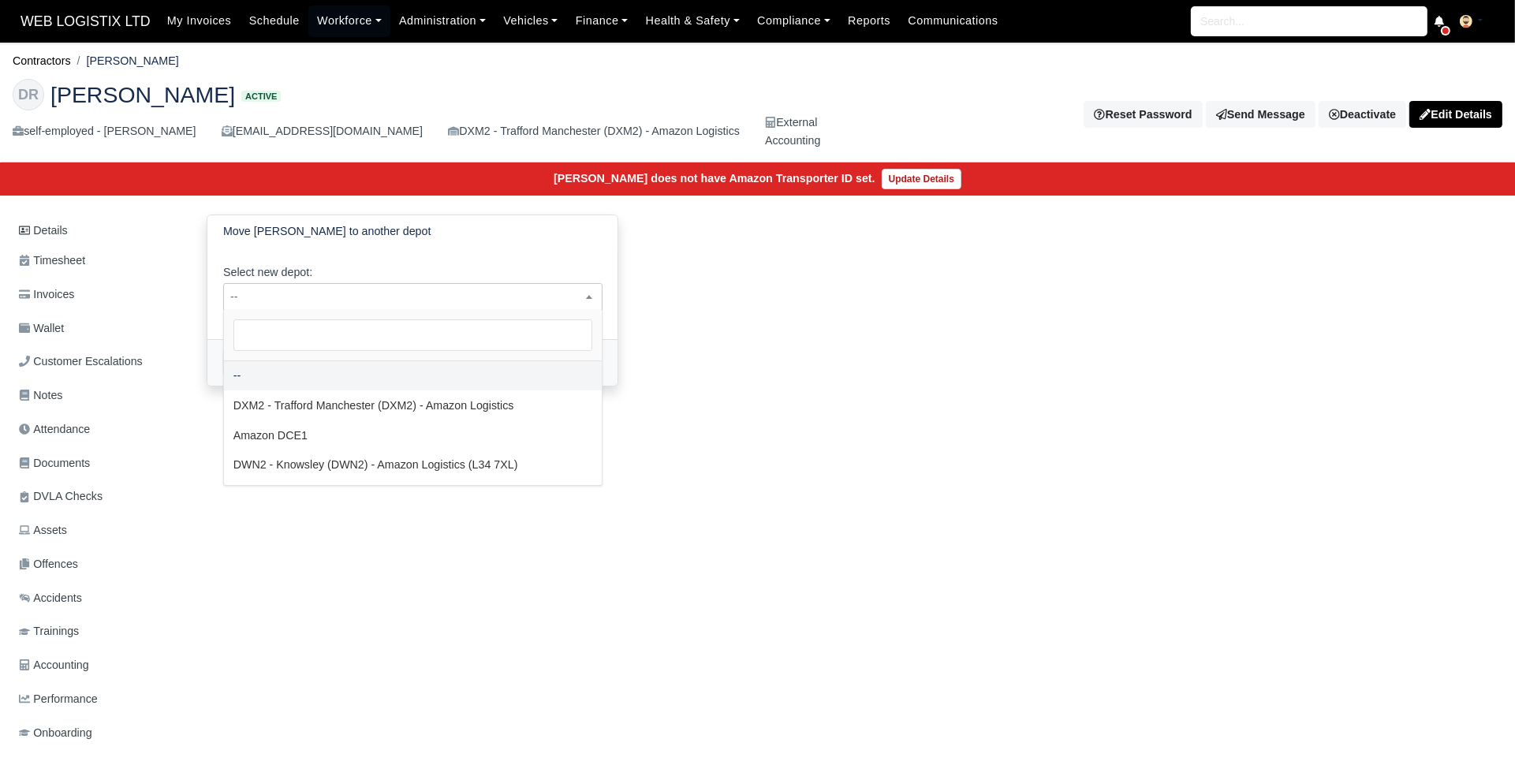
click at [450, 294] on span "--" at bounding box center [413, 297] width 378 height 20
select select "3"
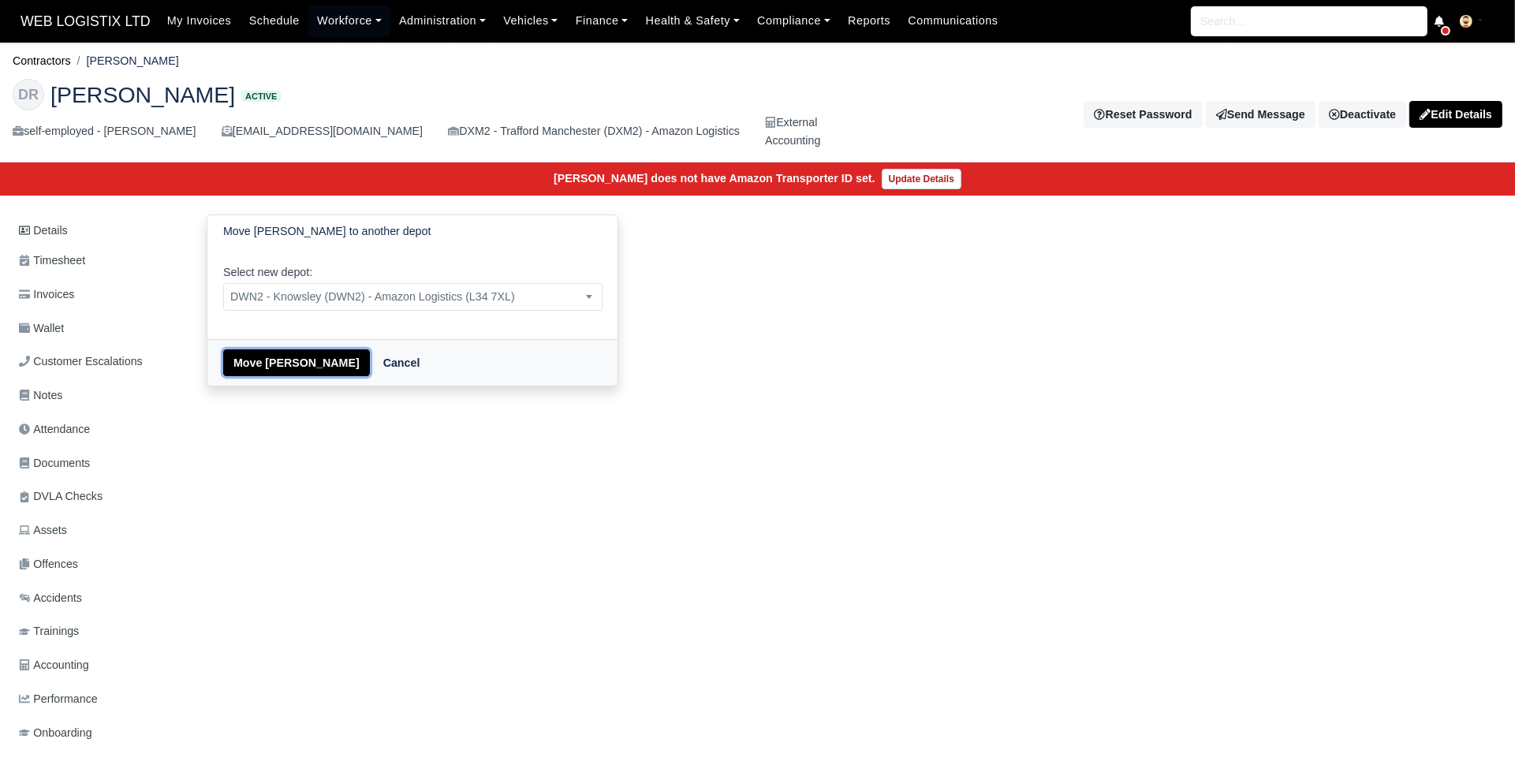
click at [278, 361] on button "Move Dennis Rauhut" at bounding box center [296, 362] width 147 height 27
select select "3"
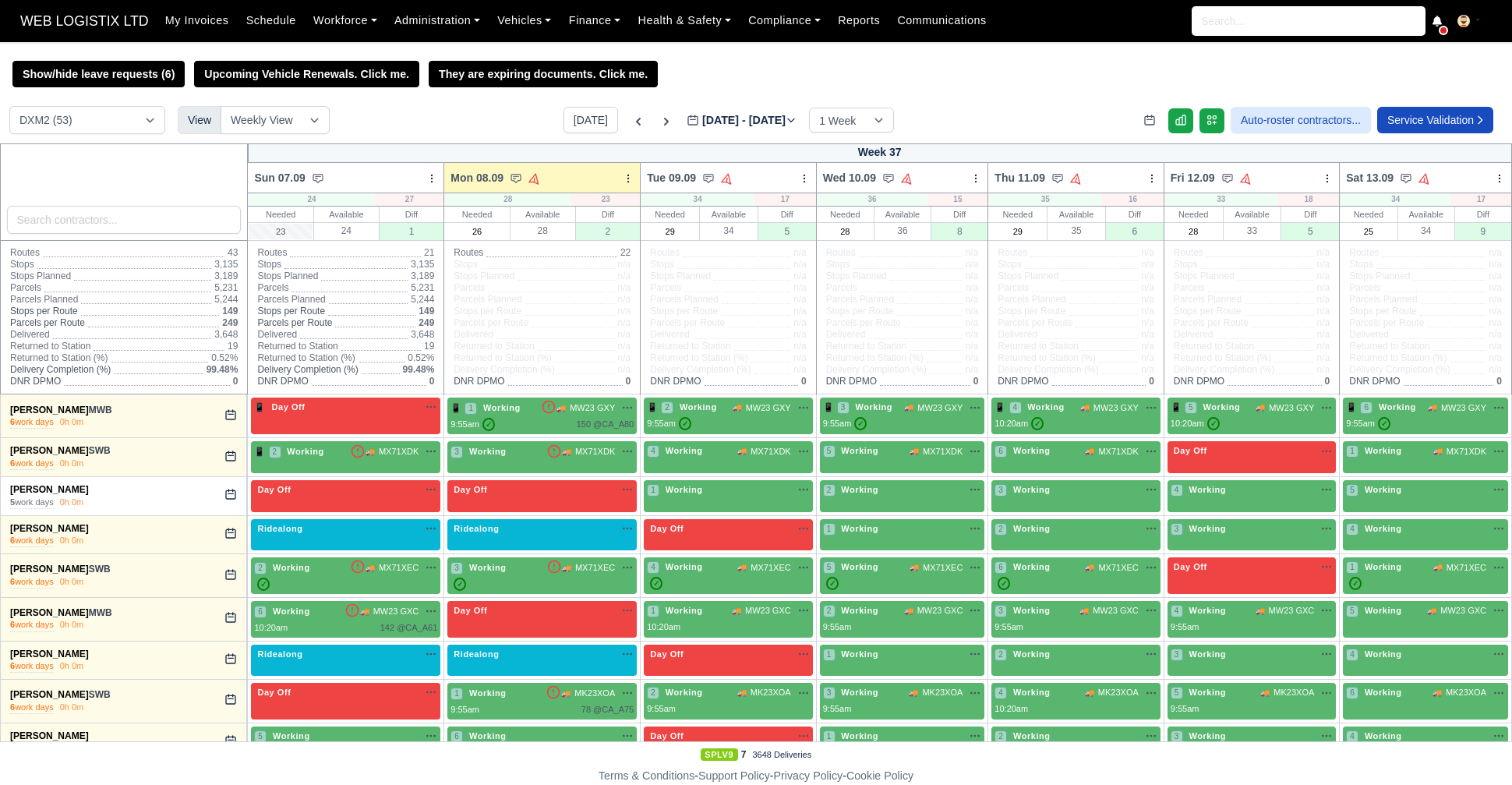
select select "1"
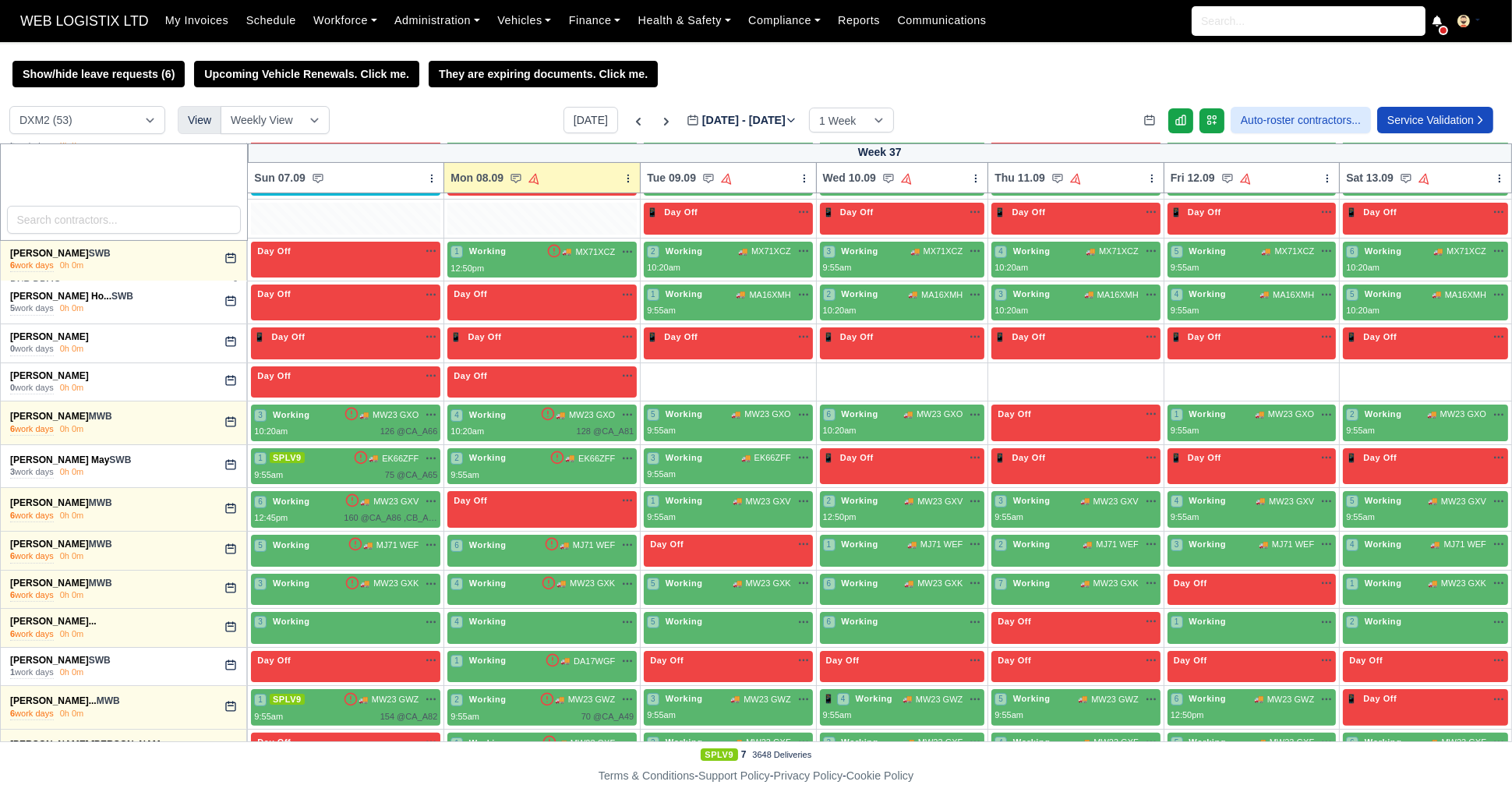
scroll to position [685, 0]
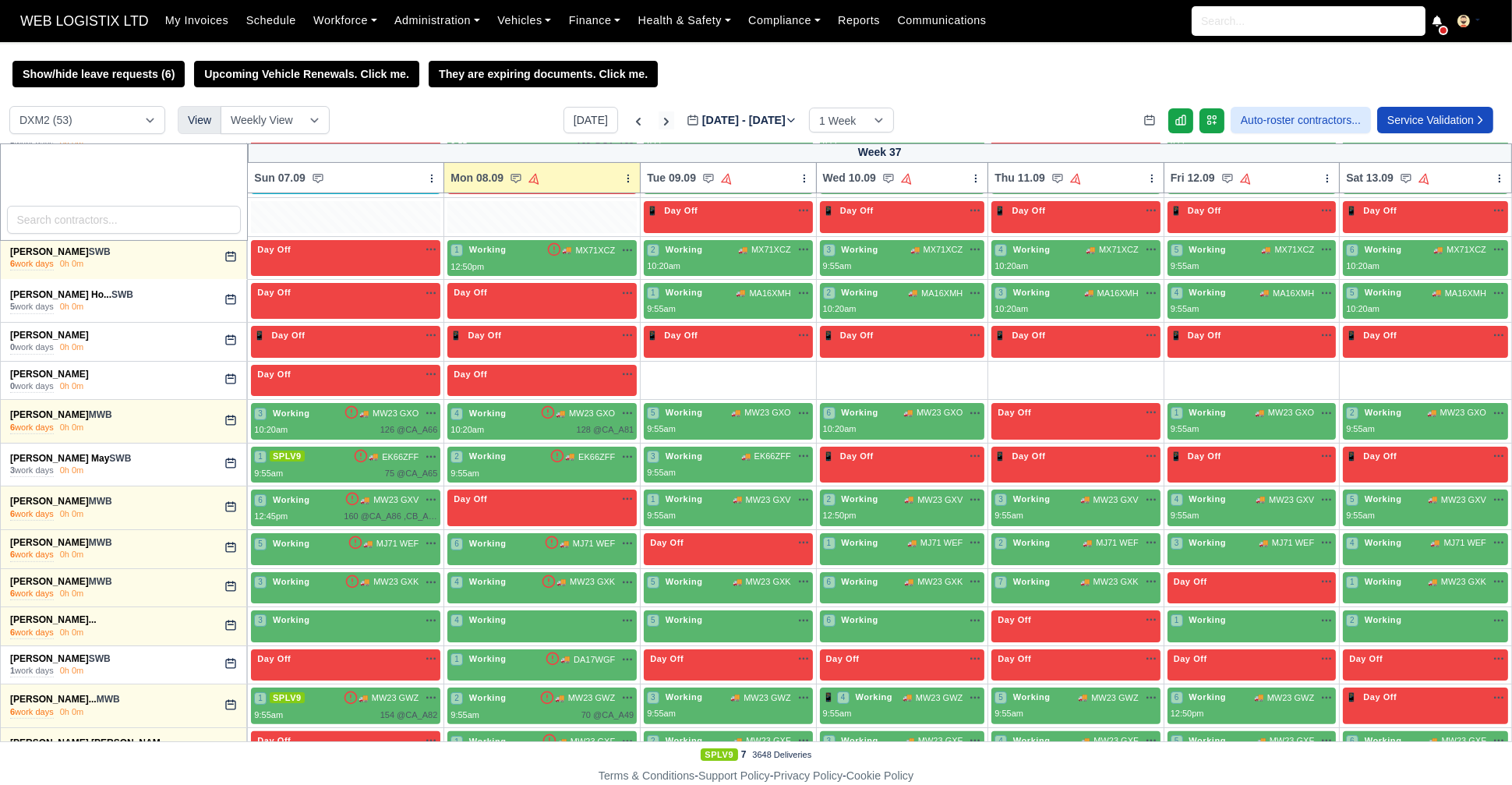
click at [659, 123] on icon at bounding box center [667, 122] width 16 height 16
type input "2025-09-15"
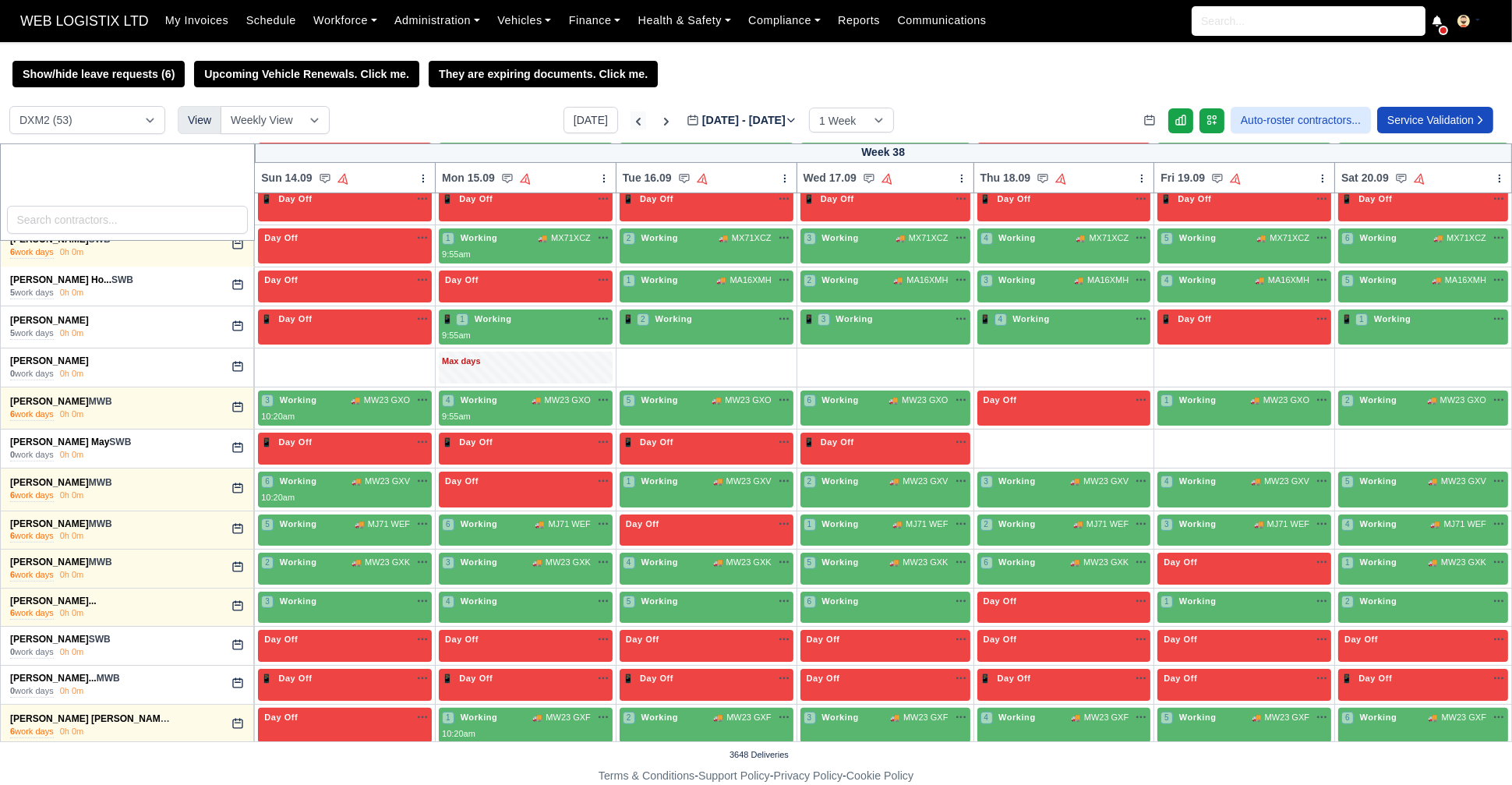
click at [630, 130] on icon at bounding box center [638, 122] width 16 height 16
type input "2025-09-08"
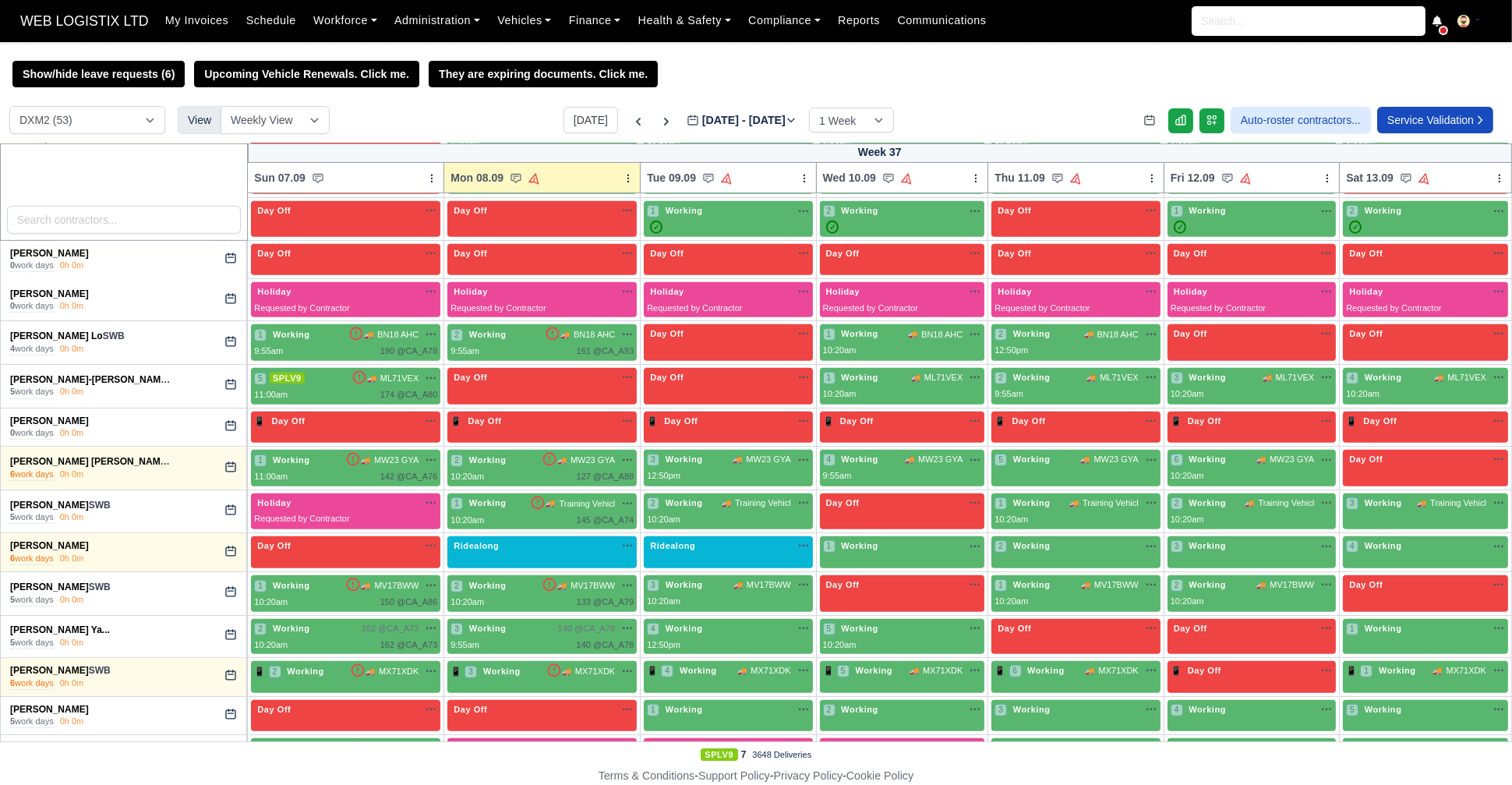
scroll to position [1305, 0]
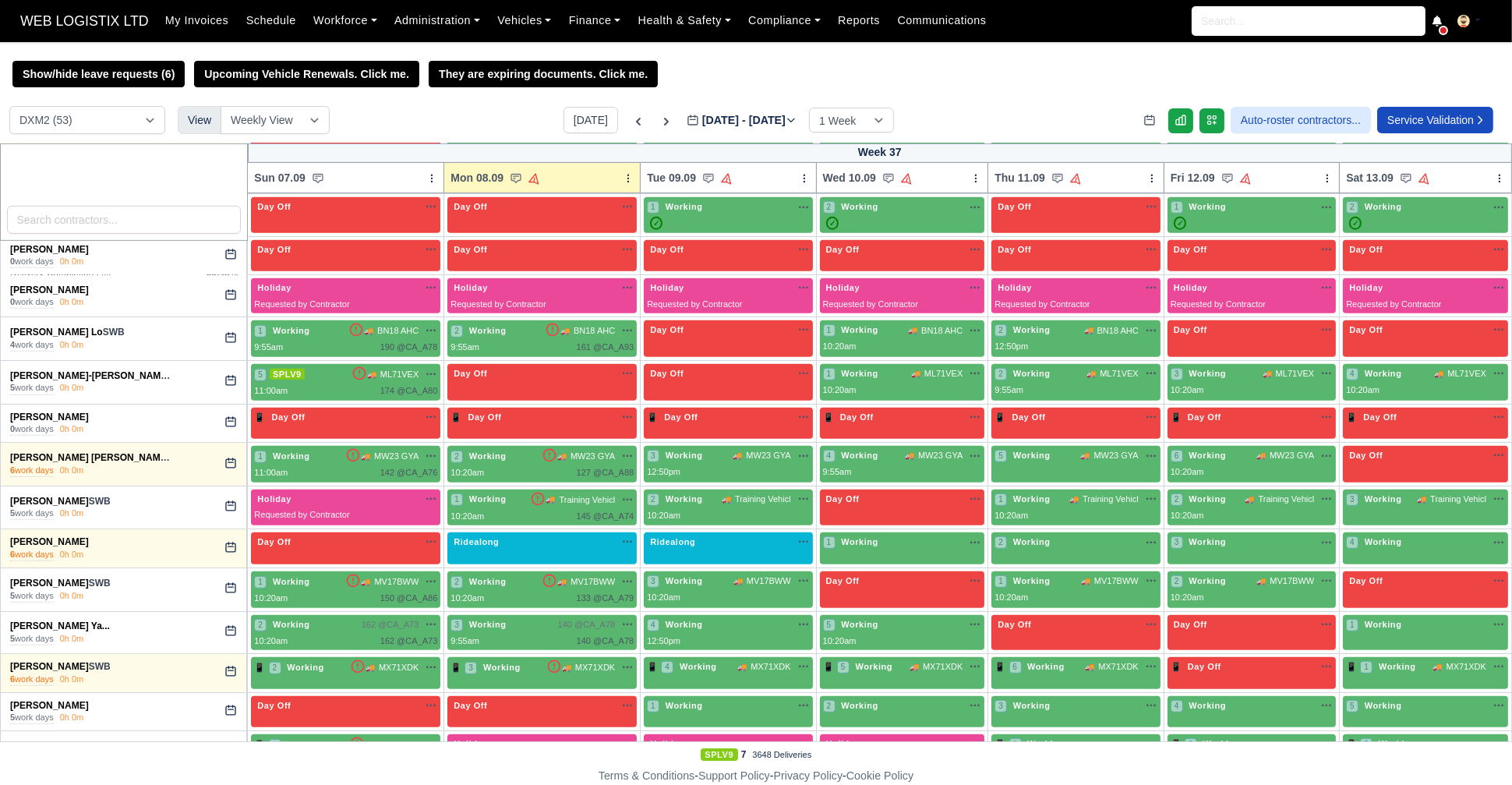
click at [56, 416] on div "Lewis Harrison" at bounding box center [91, 417] width 162 height 13
click at [56, 415] on link "Lewis Harrison" at bounding box center [49, 417] width 79 height 11
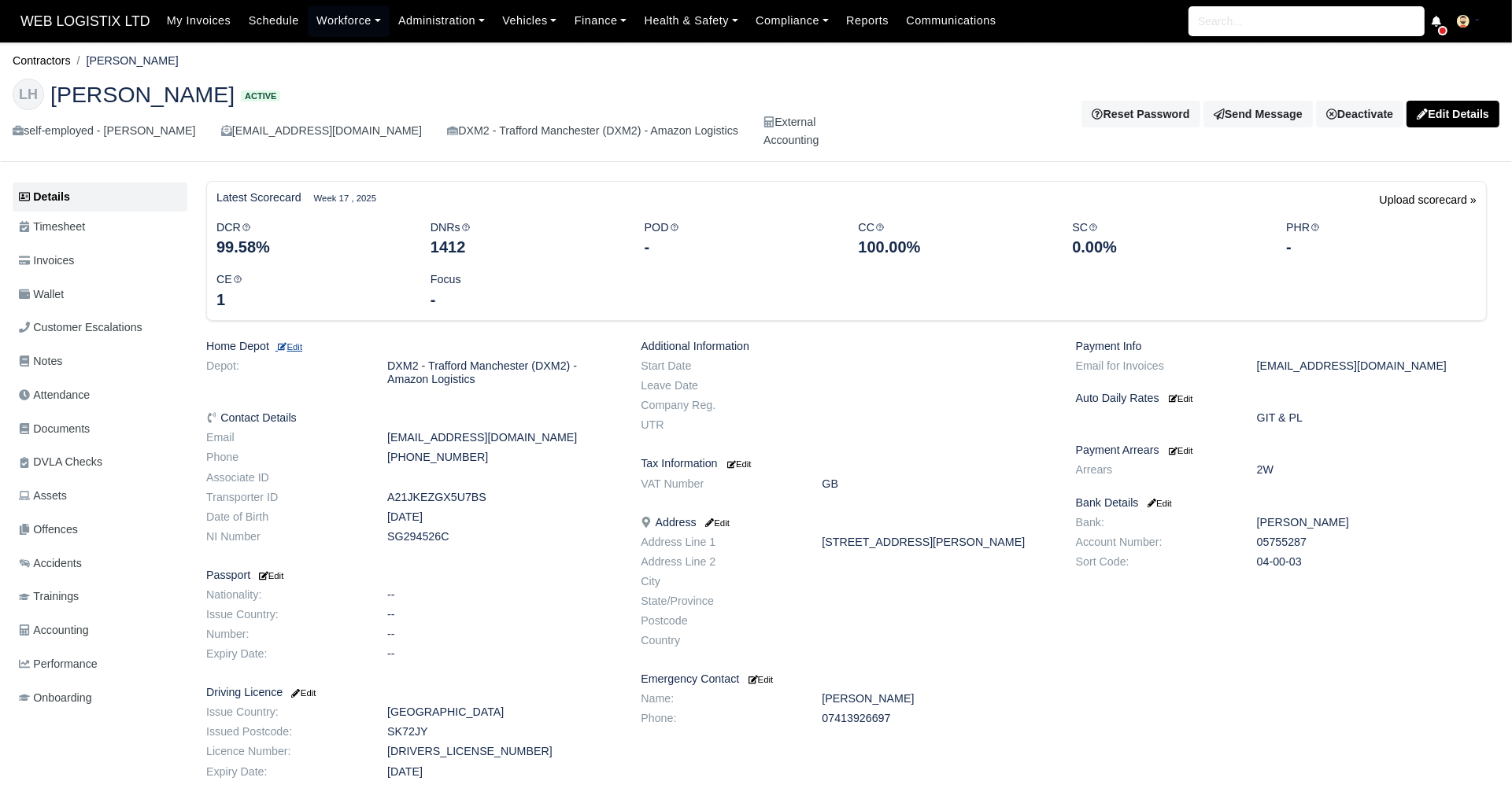
click at [302, 348] on small "Edit" at bounding box center [288, 346] width 27 height 9
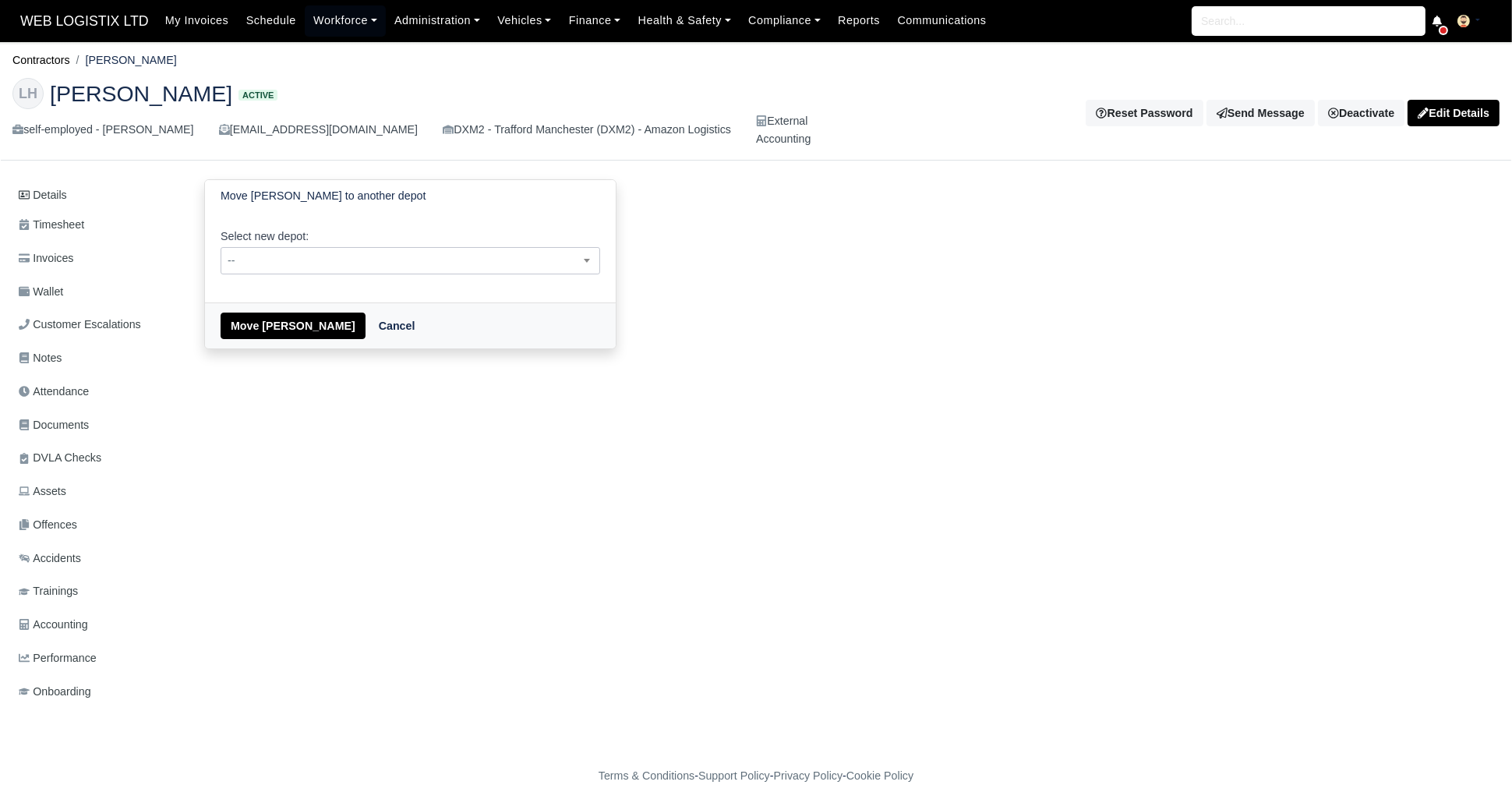
drag, startPoint x: 373, startPoint y: 242, endPoint x: 384, endPoint y: 264, distance: 24.6
click at [384, 264] on div "Select new depot: -- DXM2 - Trafford Manchester (DXM2) - Amazon Logistics Amazo…" at bounding box center [410, 250] width 379 height 46
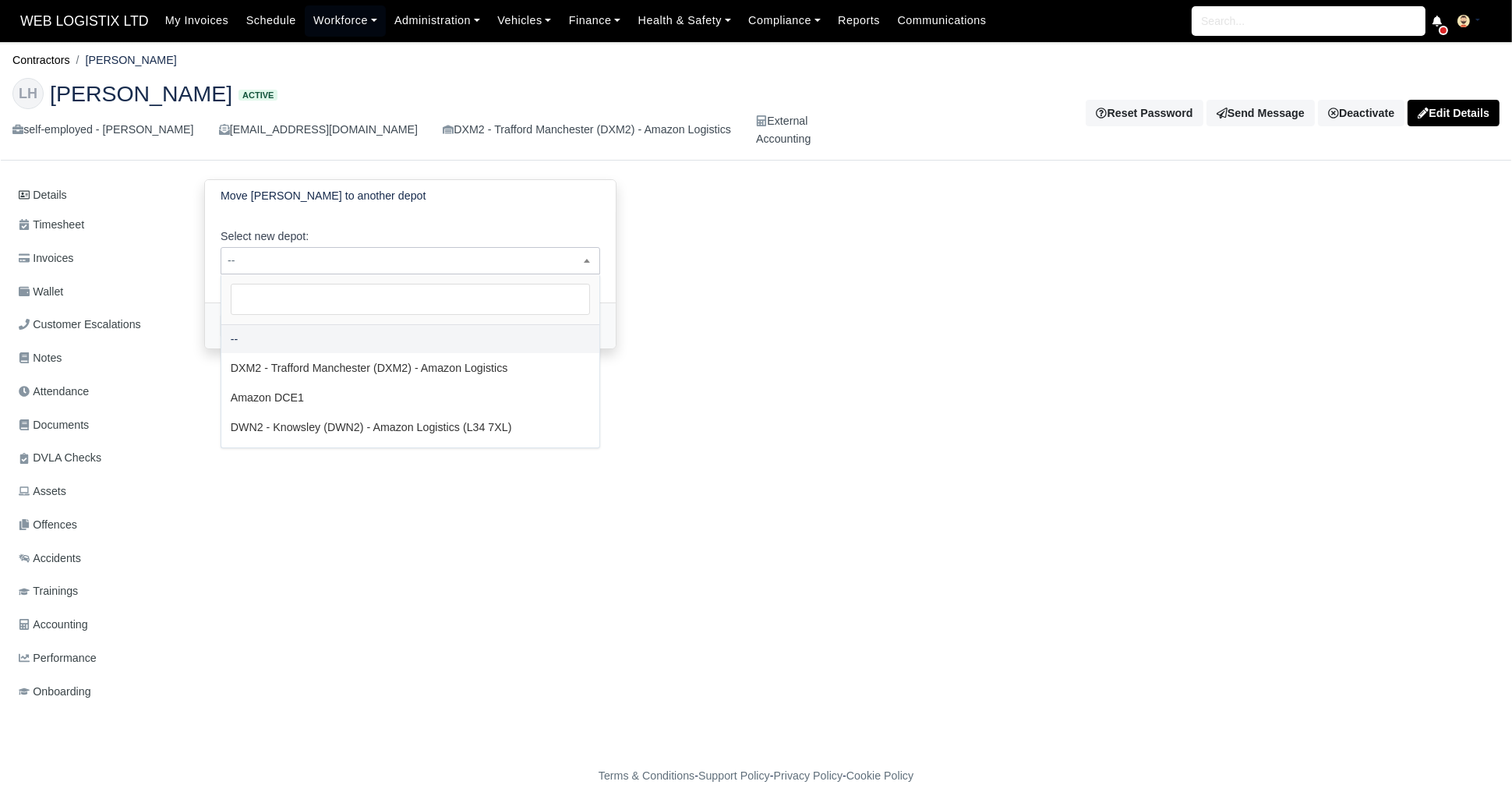
click at [384, 264] on span "--" at bounding box center [410, 261] width 378 height 20
select select "3"
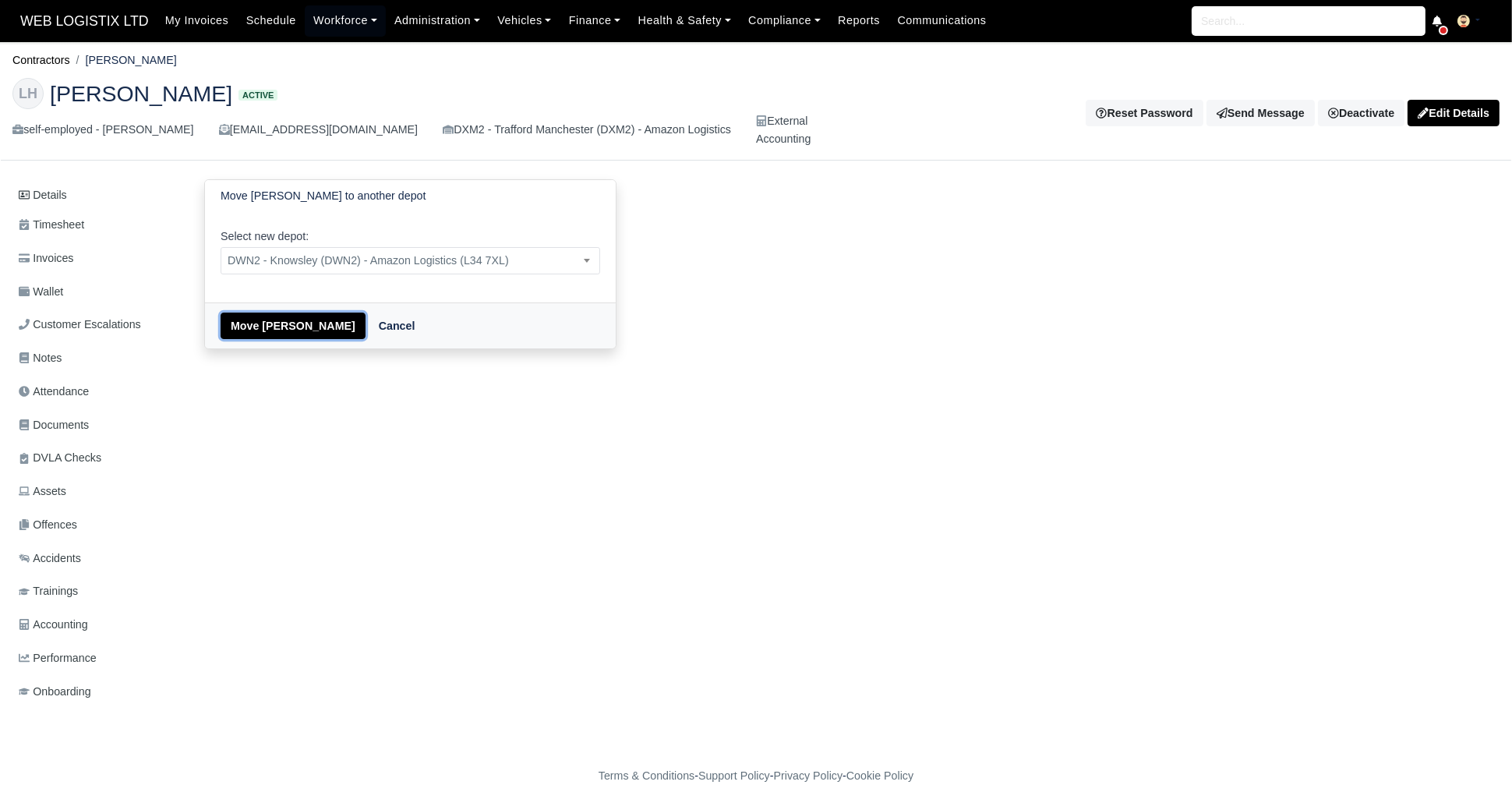
click at [260, 317] on button "Move Lewis Harrison" at bounding box center [293, 325] width 145 height 27
select select "3"
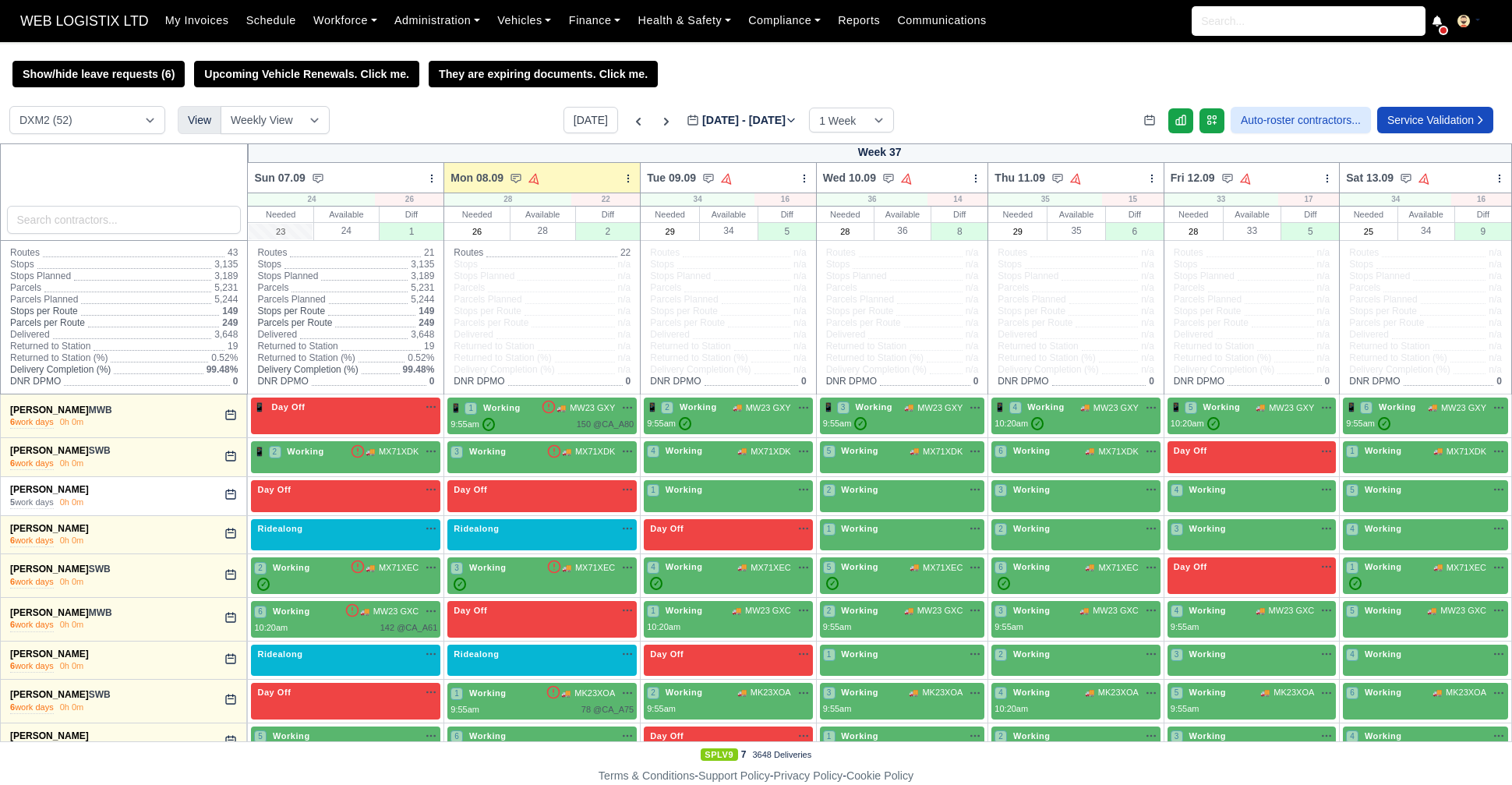
select select "1"
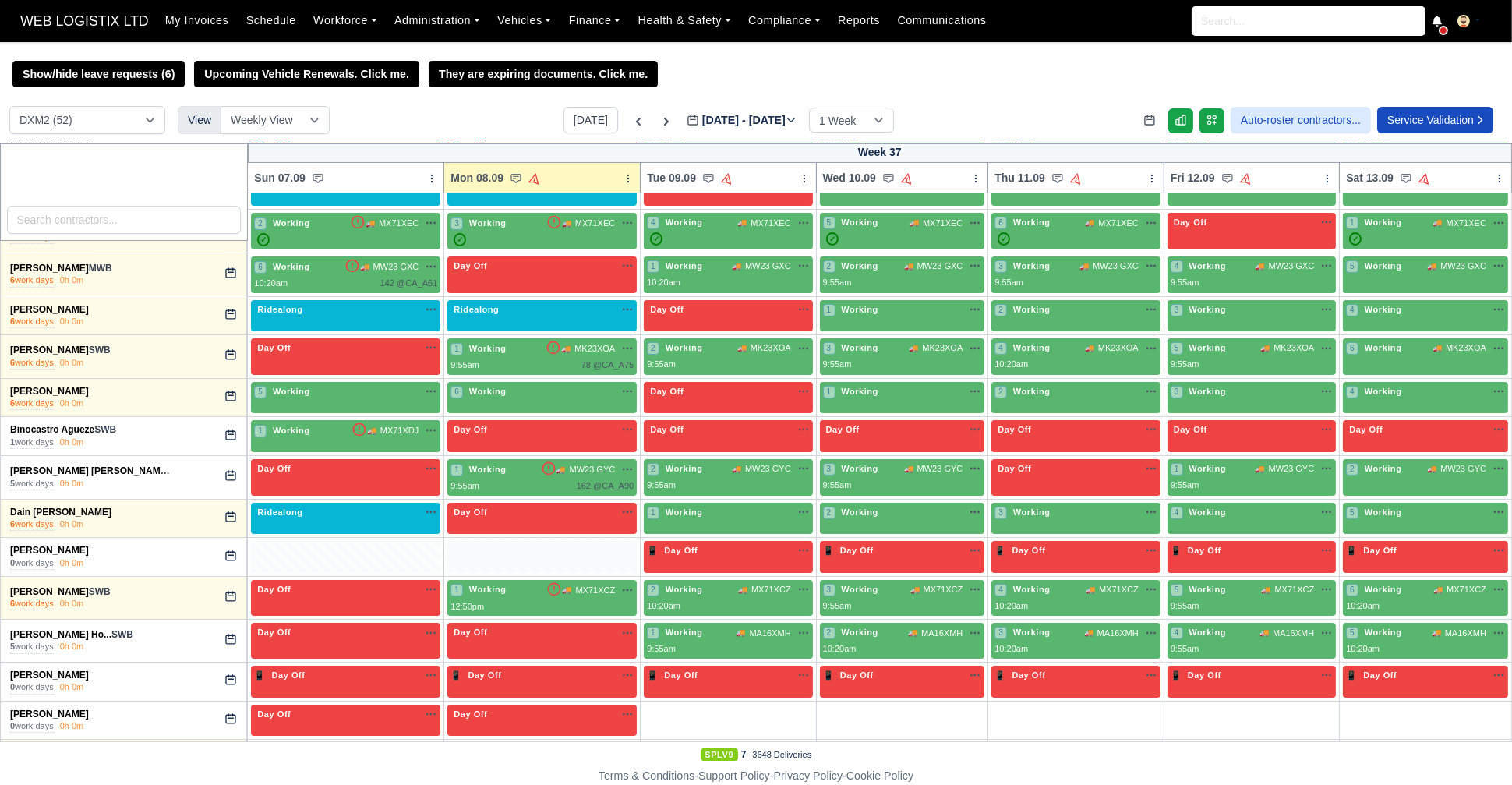
scroll to position [355, 0]
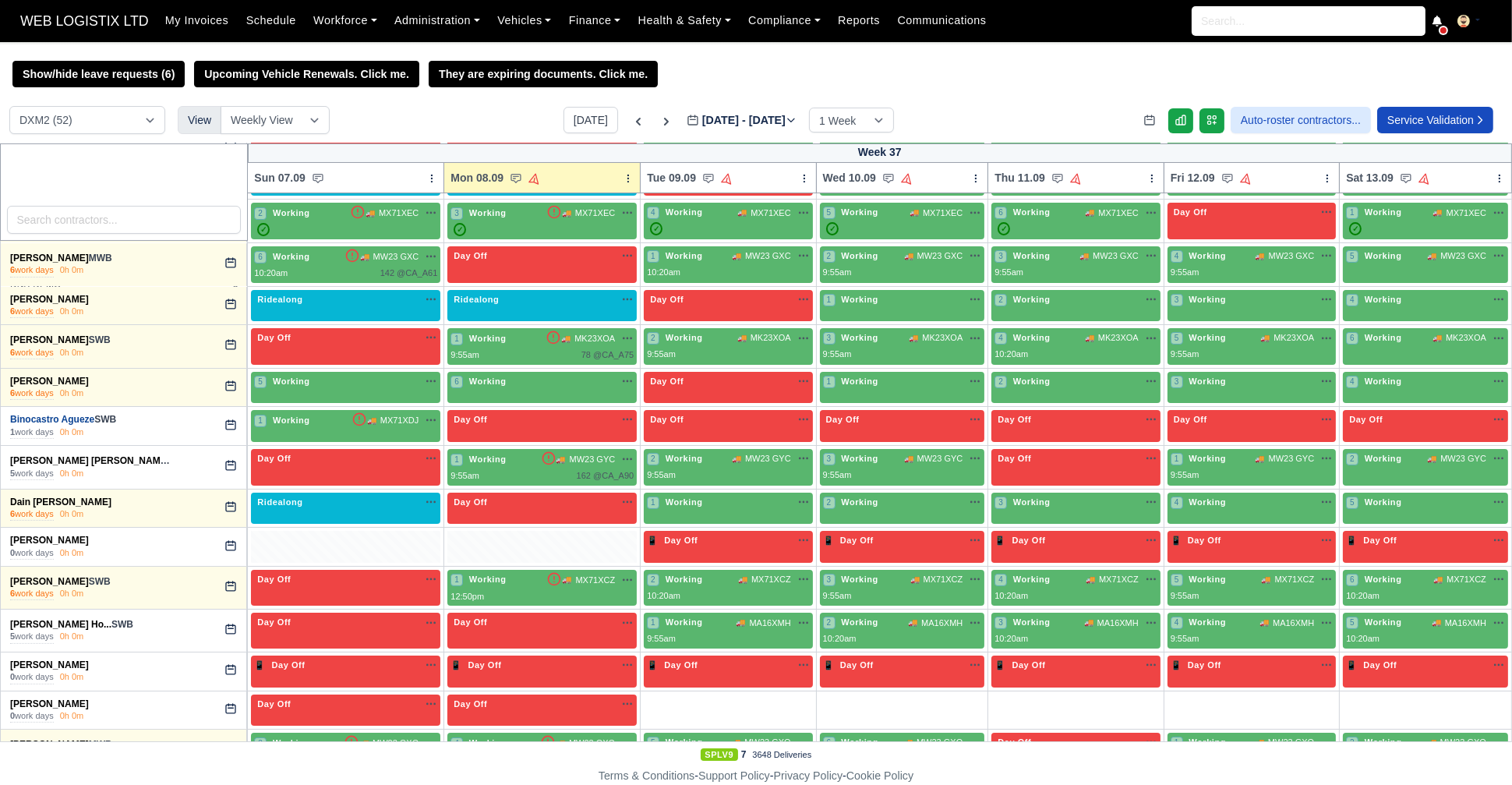
click at [68, 414] on link "Binocastro Agueze" at bounding box center [51, 419] width 84 height 11
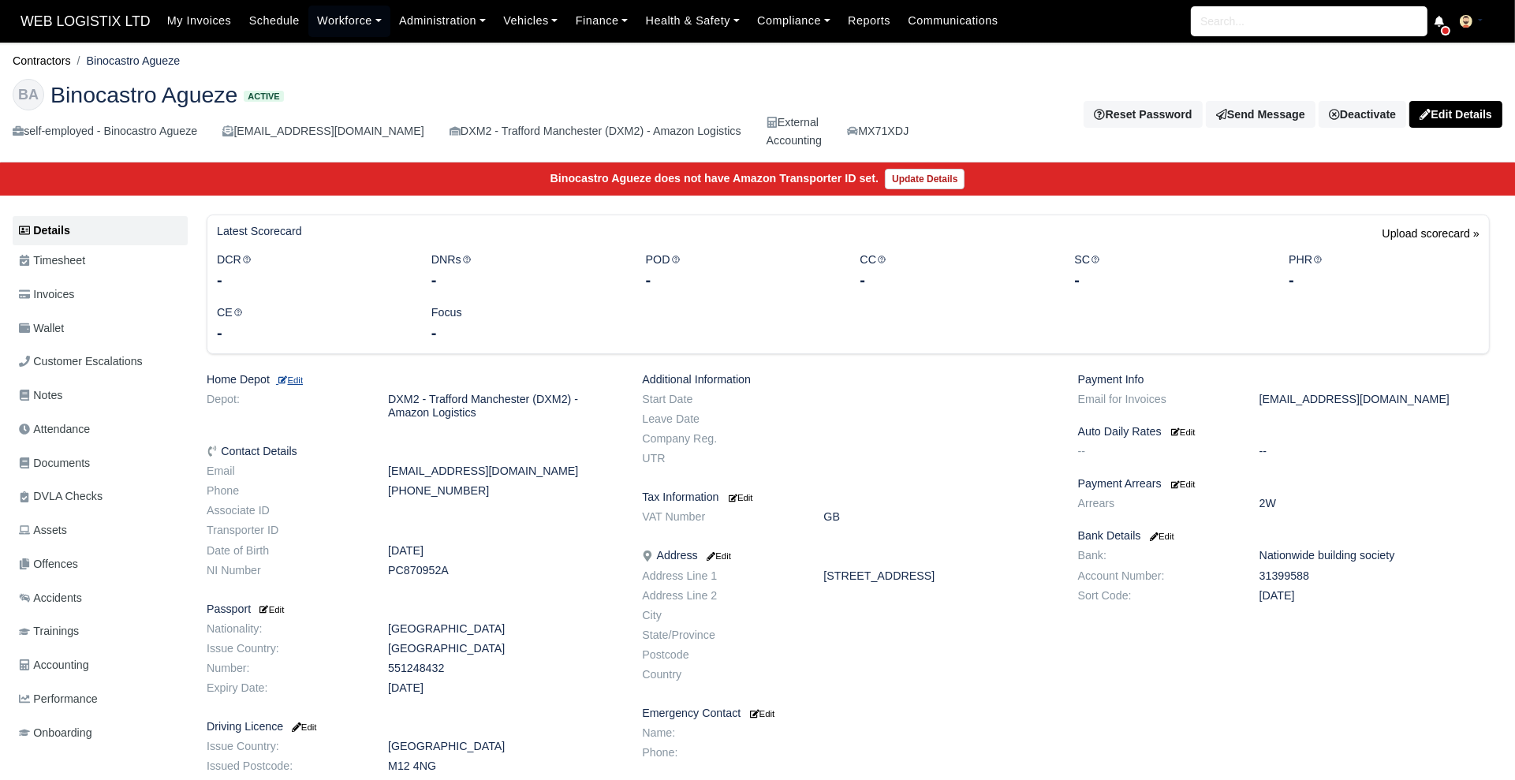
click at [293, 379] on small "Edit" at bounding box center [289, 379] width 27 height 9
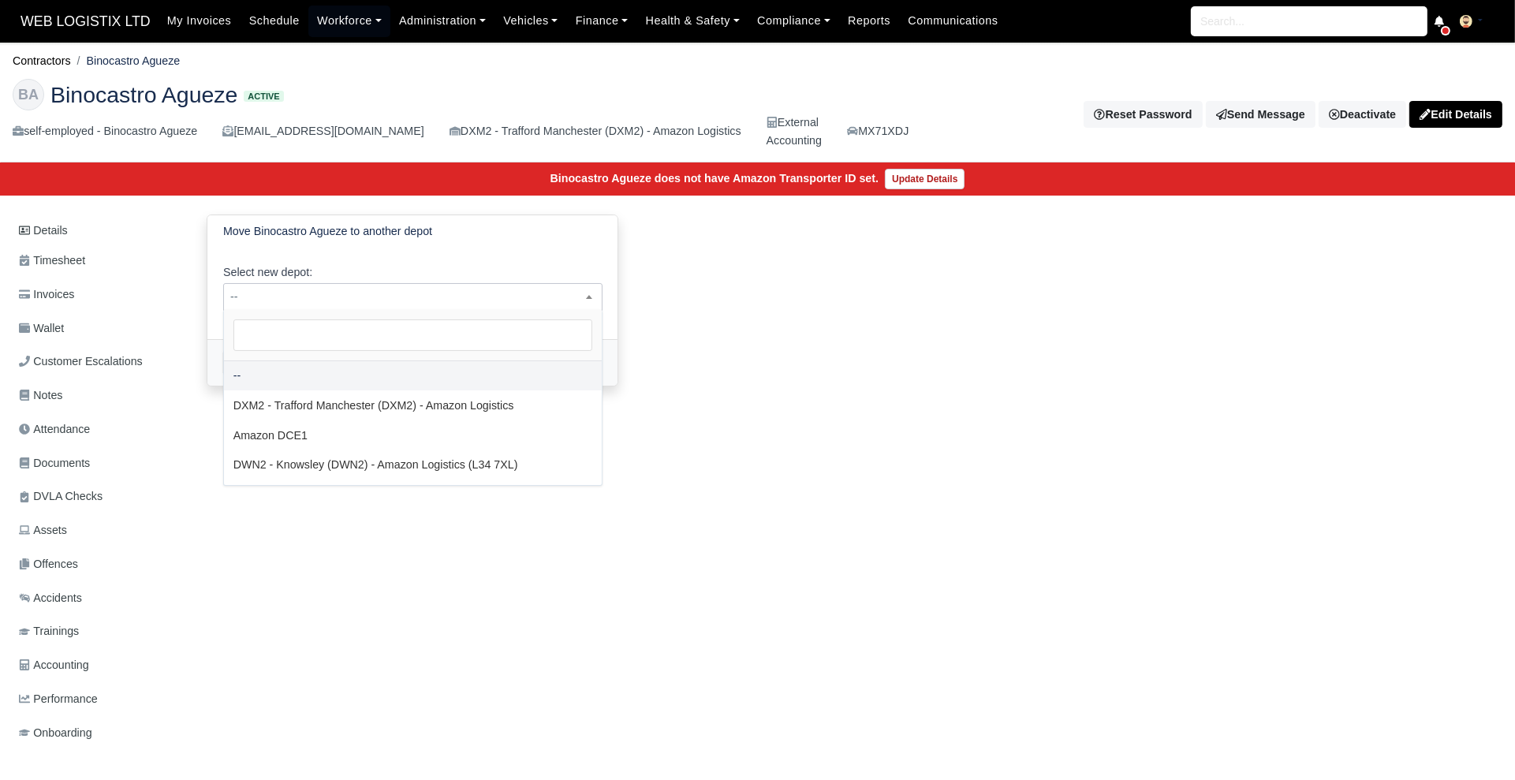
click at [423, 298] on span "--" at bounding box center [413, 297] width 378 height 20
select select "3"
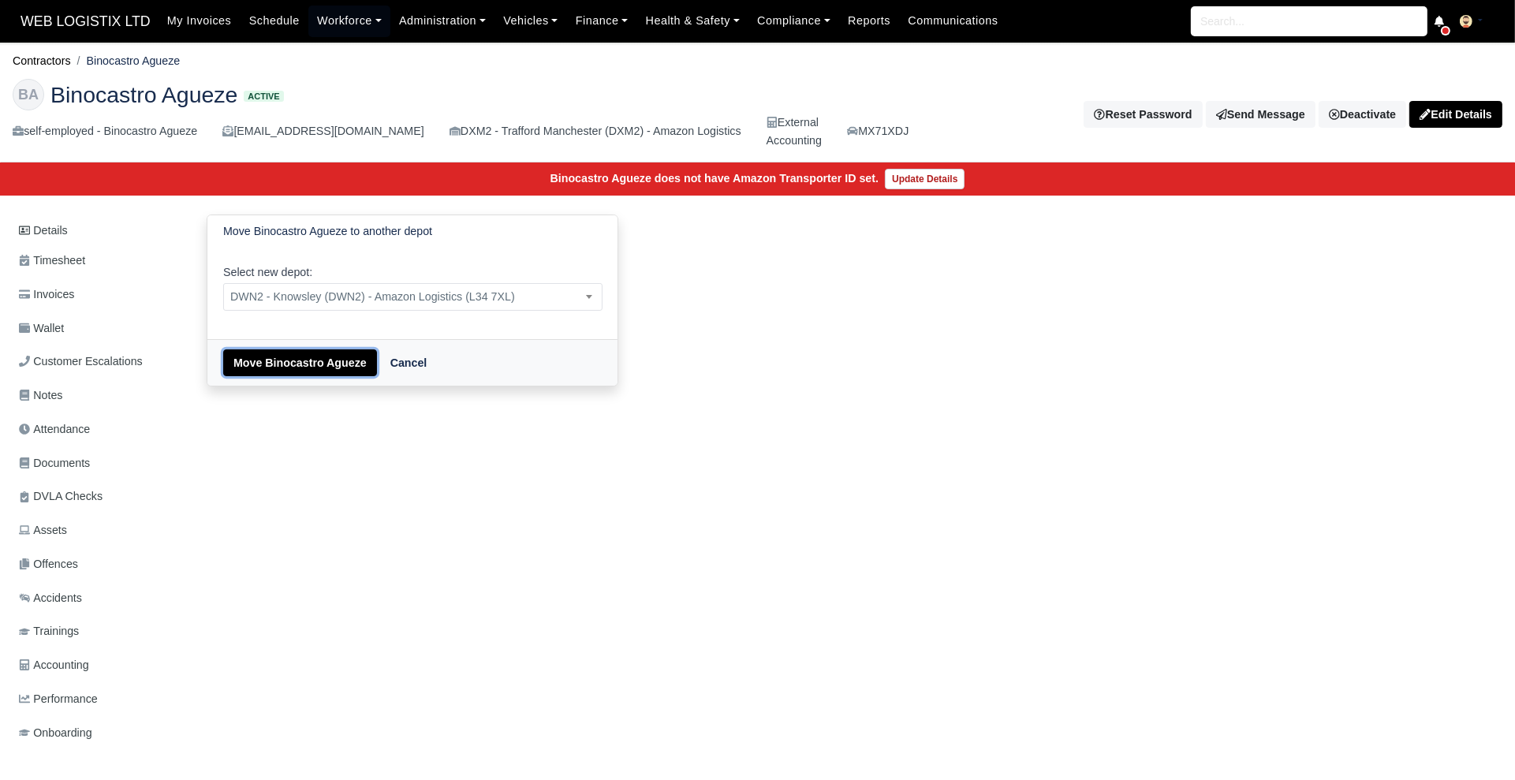
click at [280, 353] on button "Move Binocastro Agueze" at bounding box center [300, 362] width 154 height 27
select select "3"
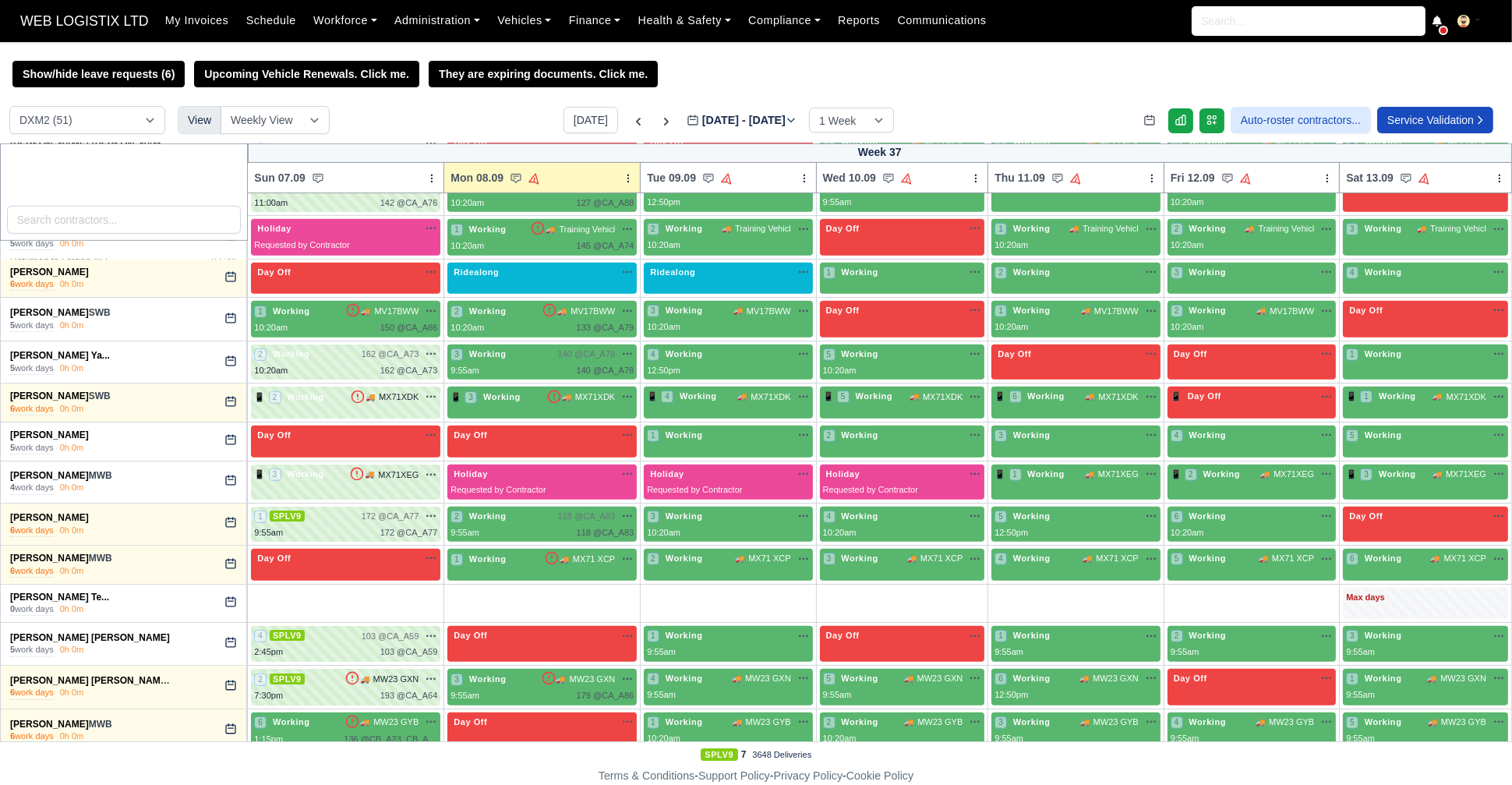
scroll to position [1708, 0]
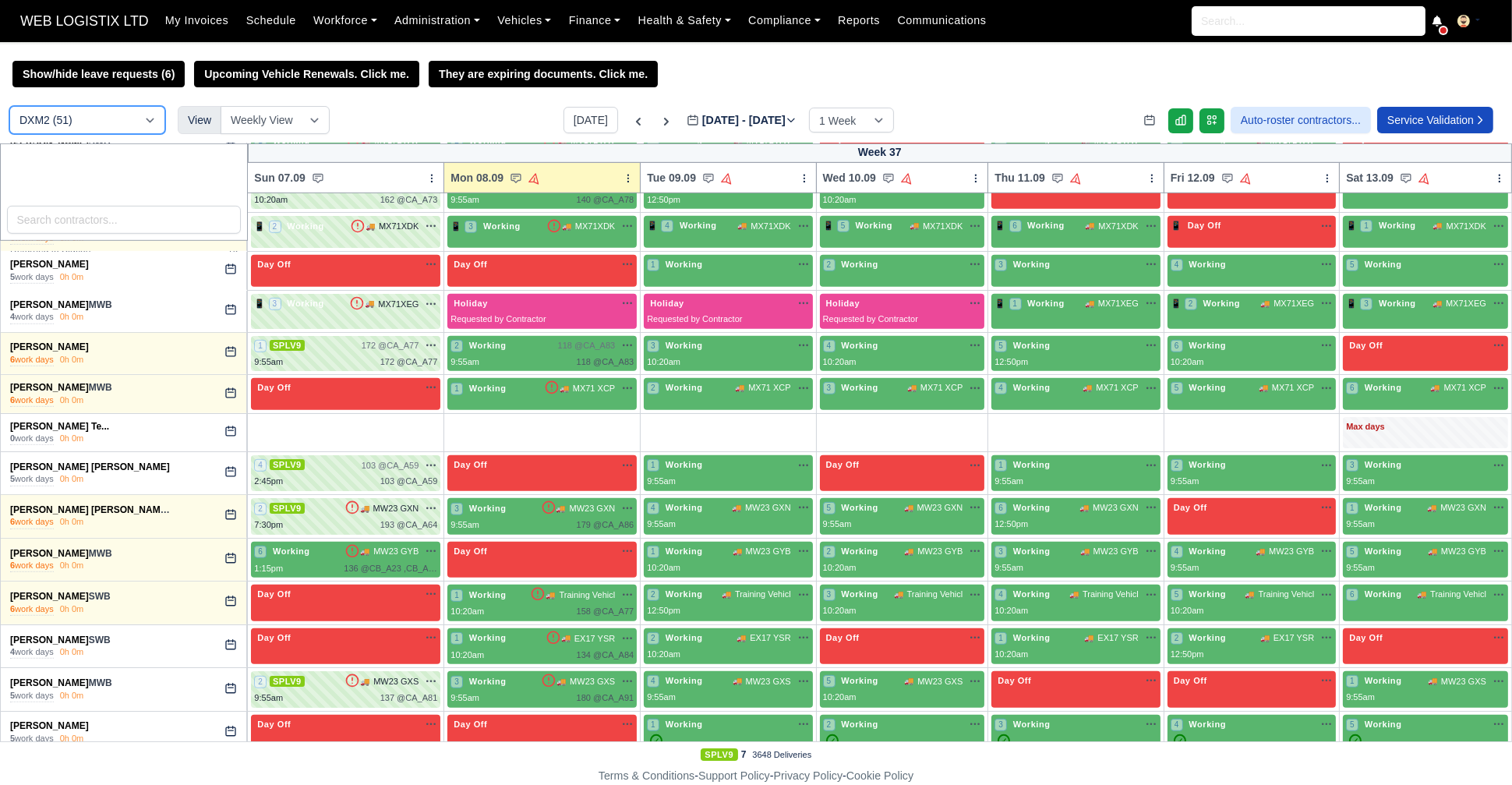
click at [90, 124] on select "DCE1 (1) DWN2 (36) DXM2 (51)" at bounding box center [87, 120] width 156 height 28
select select "3"
click at [9, 108] on select "DCE1 (1) DWN2 (36) DXM2 (51)" at bounding box center [87, 120] width 156 height 28
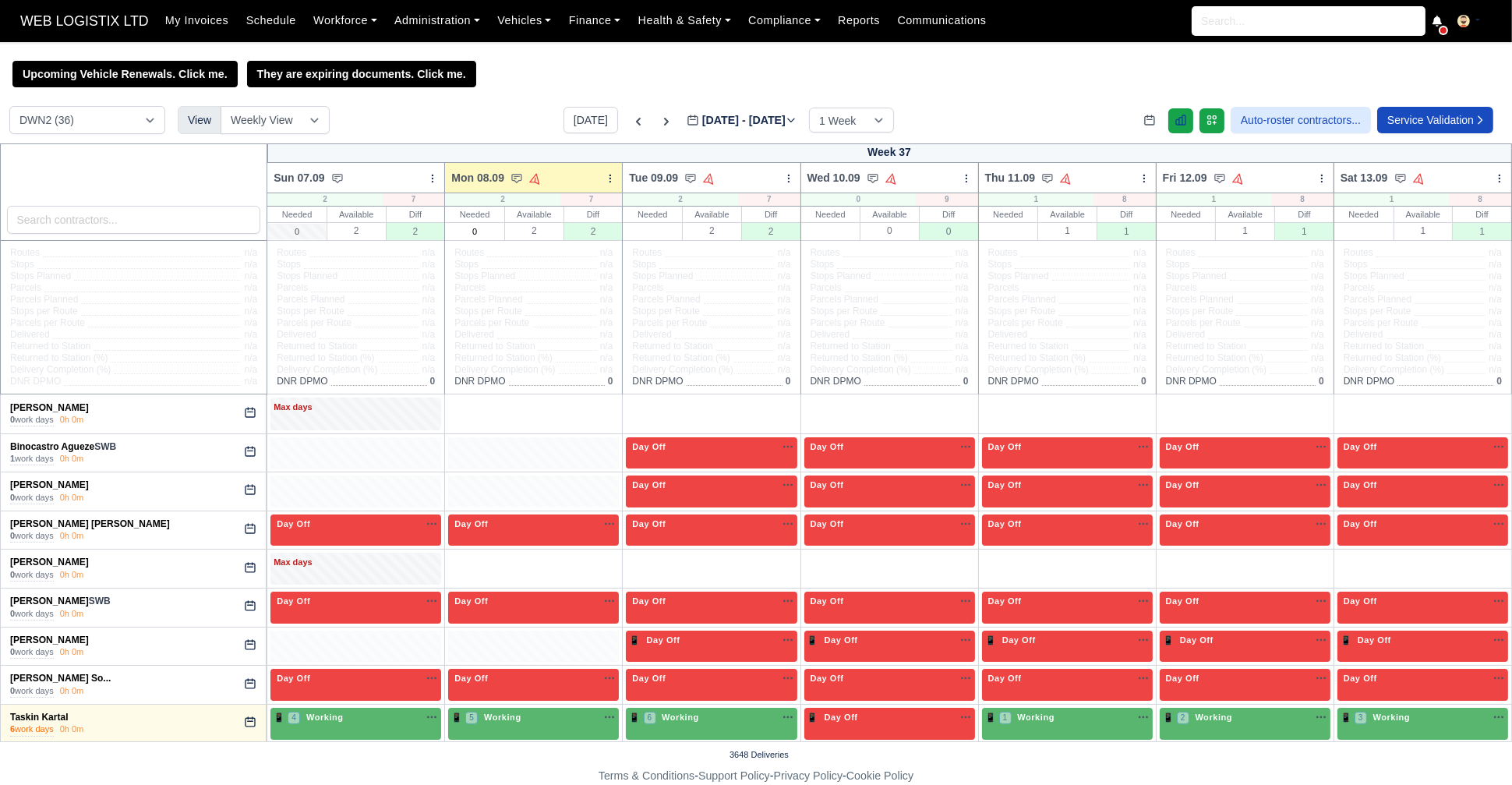
click at [1175, 125] on icon at bounding box center [1181, 120] width 13 height 13
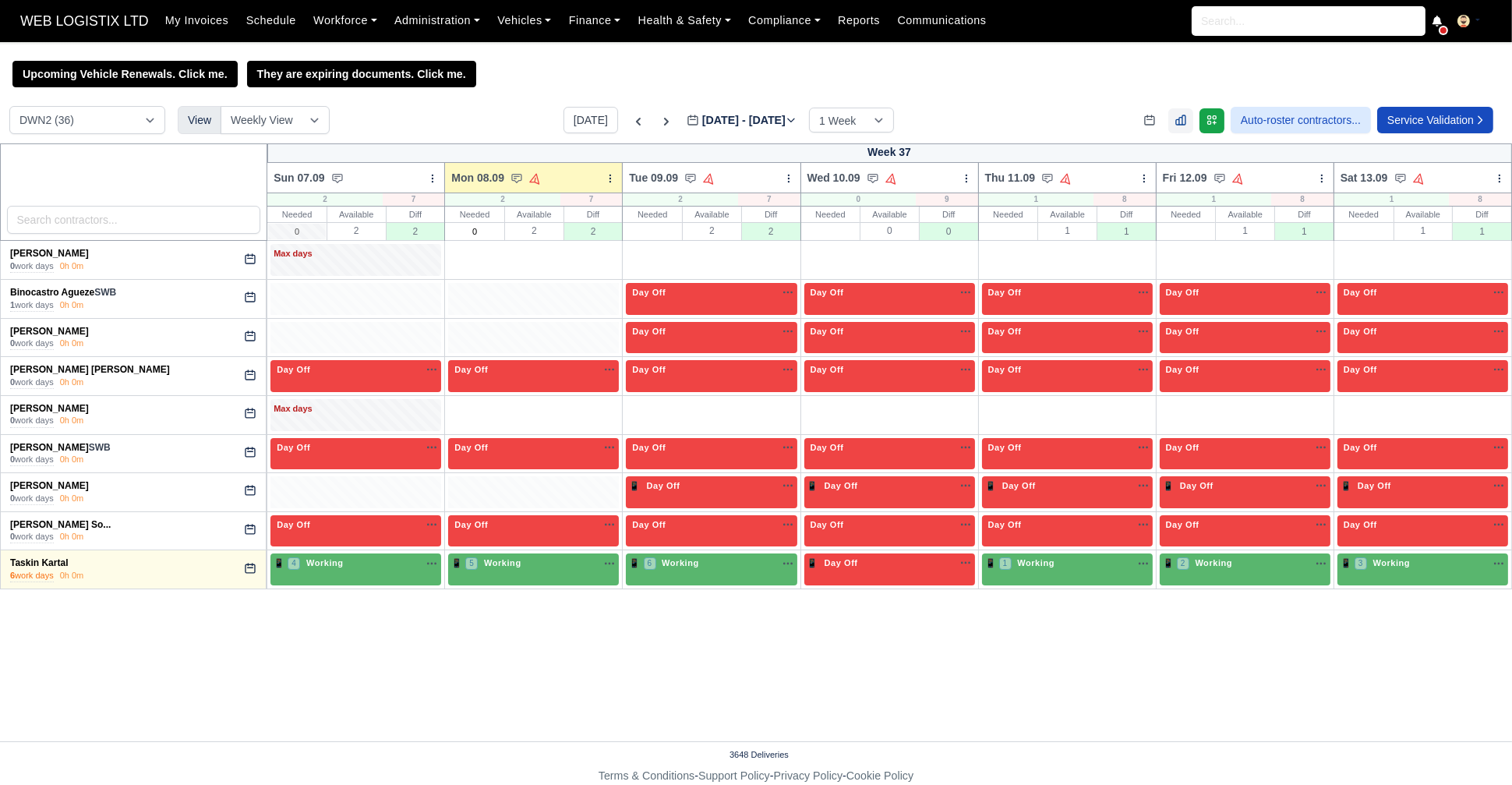
click at [1175, 125] on icon at bounding box center [1181, 120] width 13 height 13
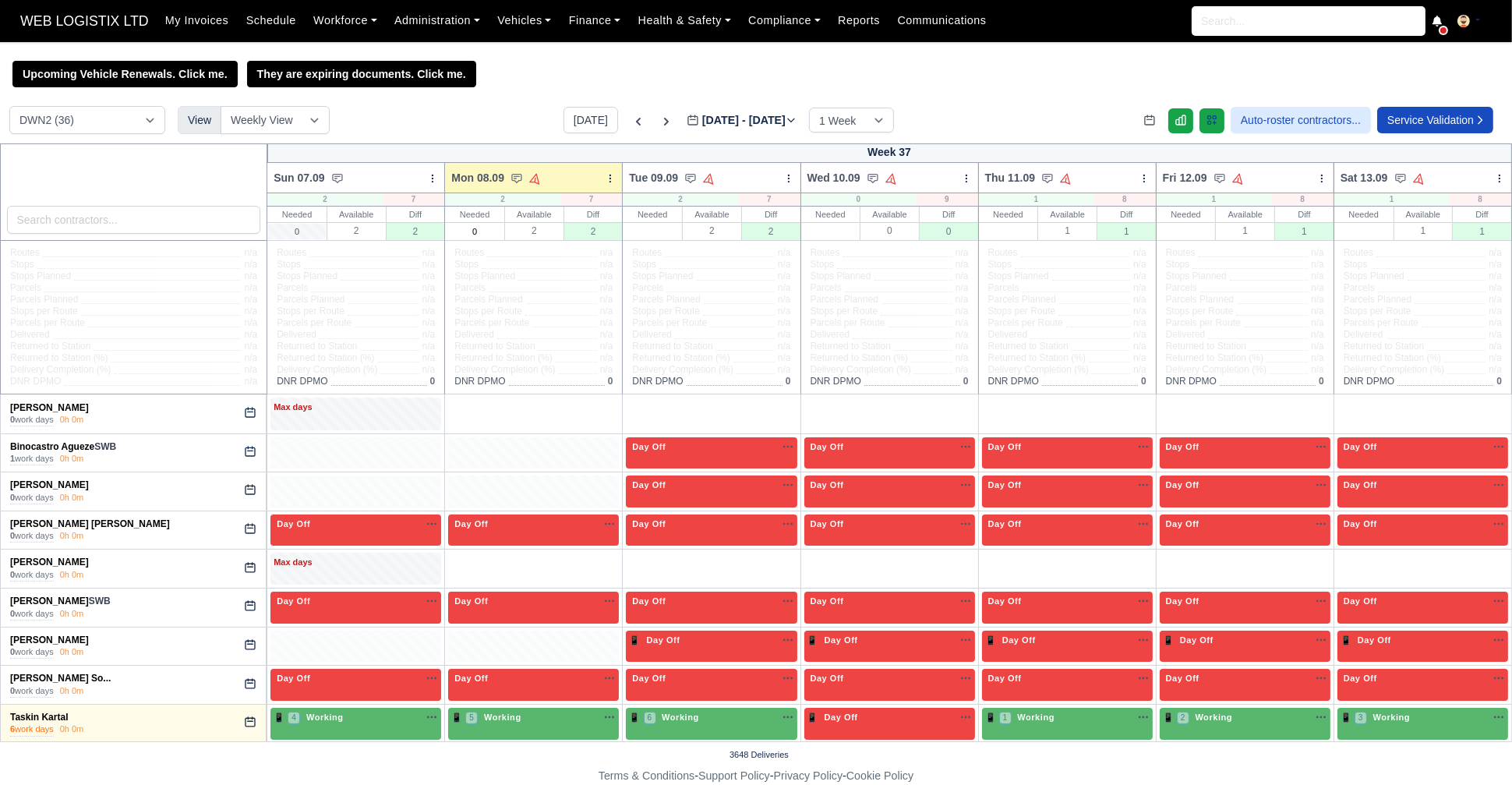
click at [1206, 133] on link at bounding box center [1212, 121] width 25 height 25
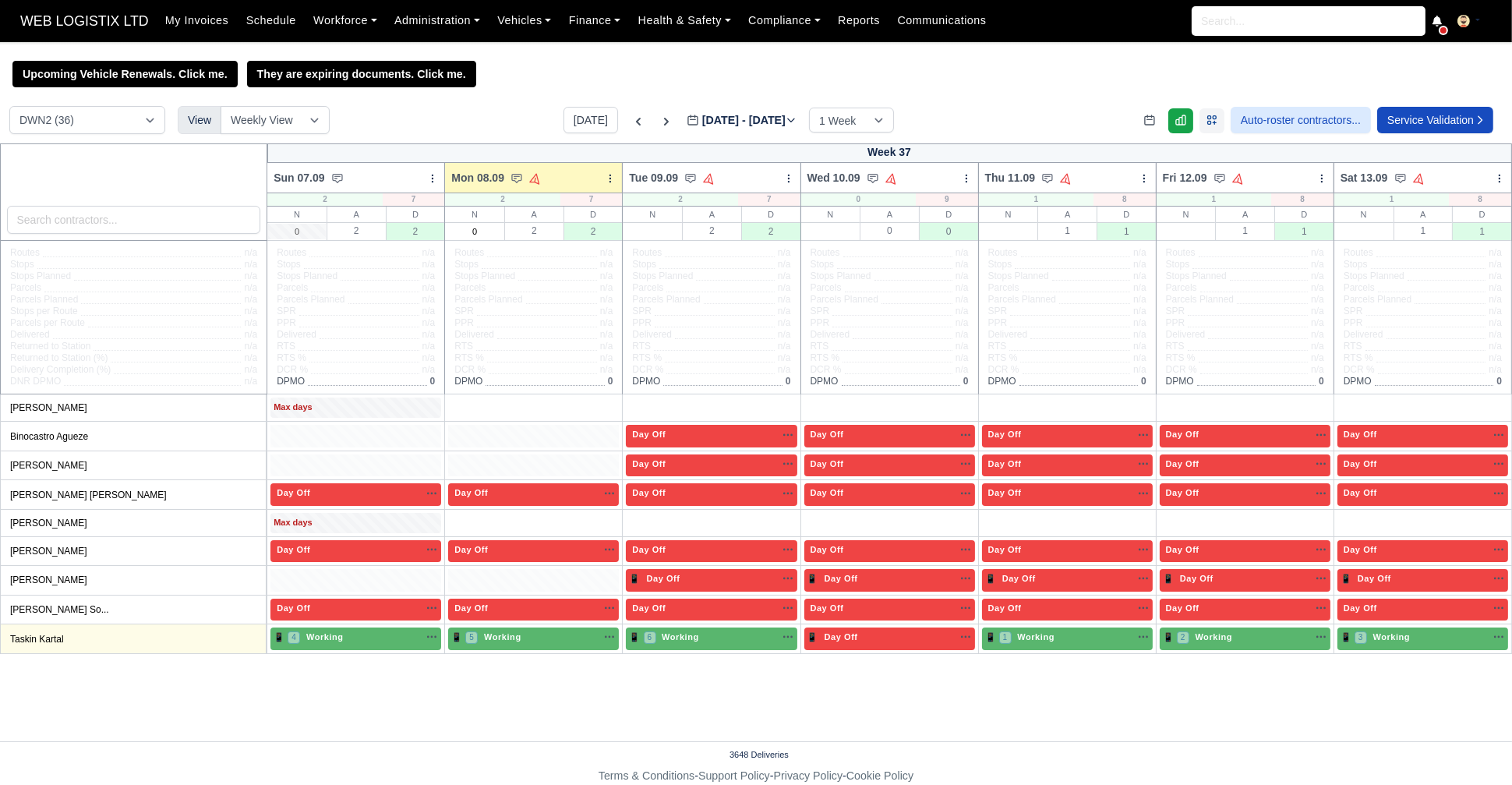
click at [1206, 133] on link at bounding box center [1212, 121] width 25 height 25
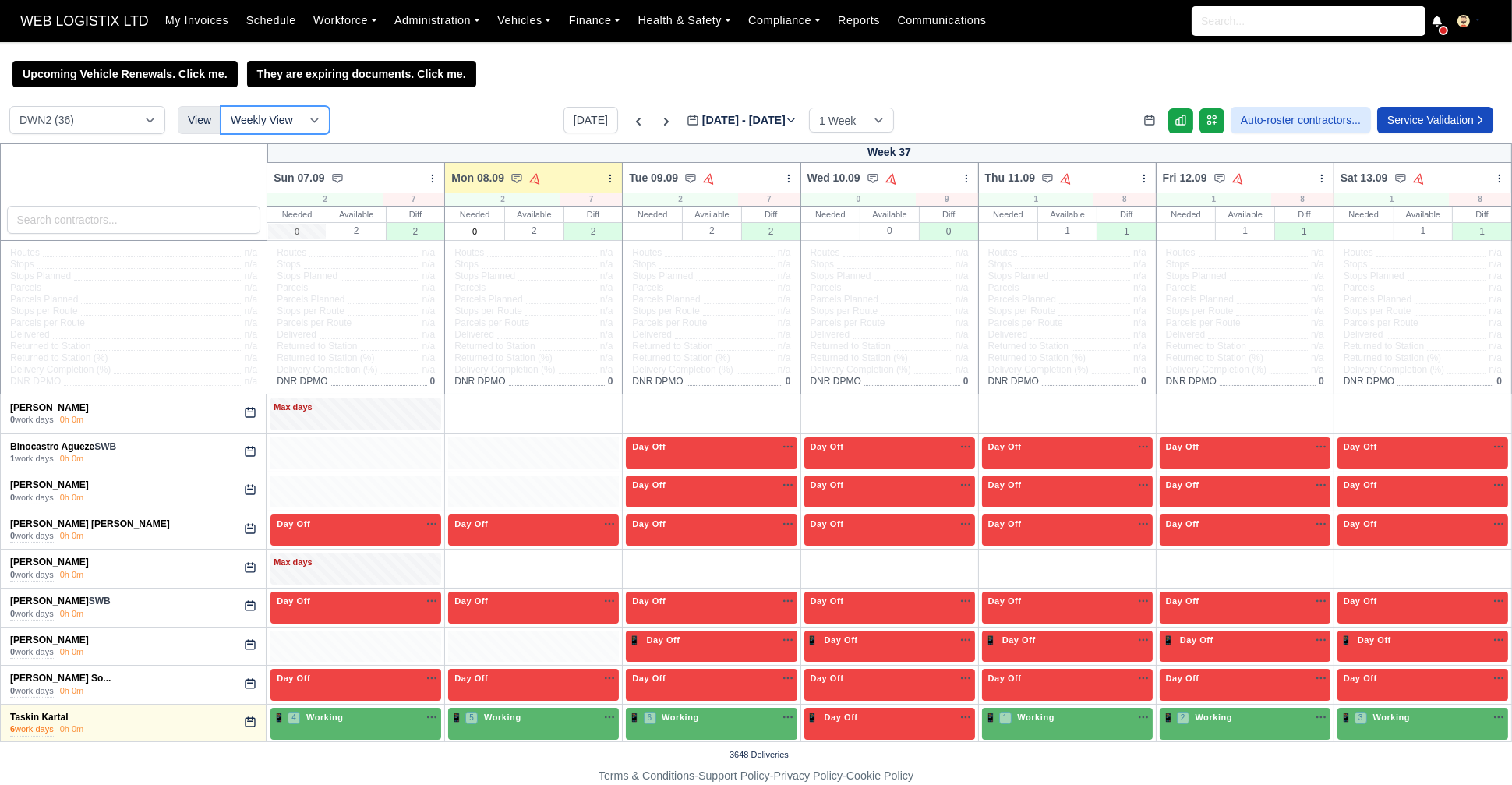
click at [300, 127] on select "Weekly View Wave times Daily Roster" at bounding box center [275, 120] width 109 height 28
click at [966, 117] on div "DCE1 (1) DWN2 (36) DXM2 (51) View Weekly View Wave times Daily Roster [DATE] [D…" at bounding box center [756, 125] width 1512 height 38
